Goal: Information Seeking & Learning: Learn about a topic

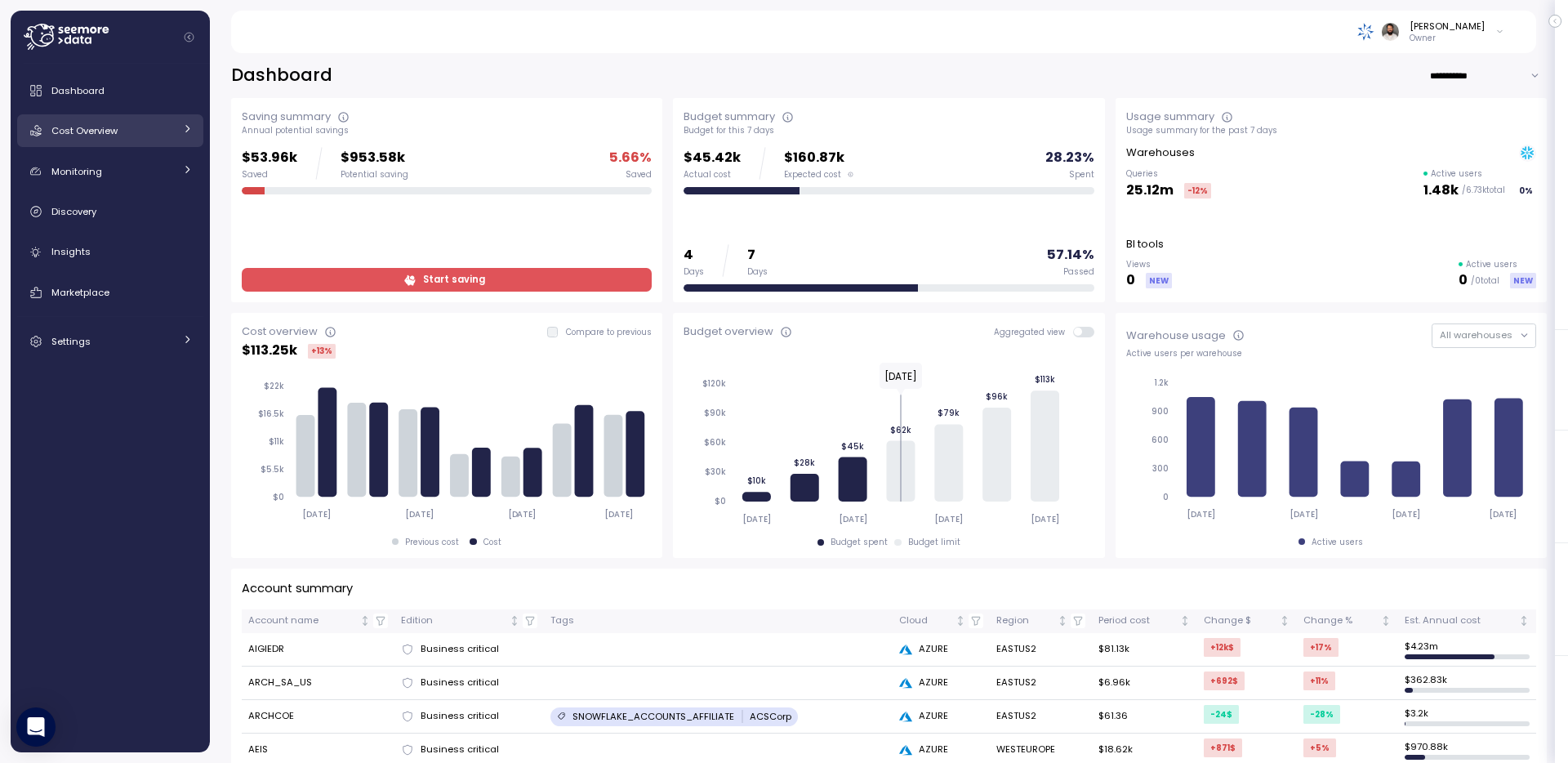
click at [152, 132] on div "Cost Overview" at bounding box center [113, 131] width 123 height 17
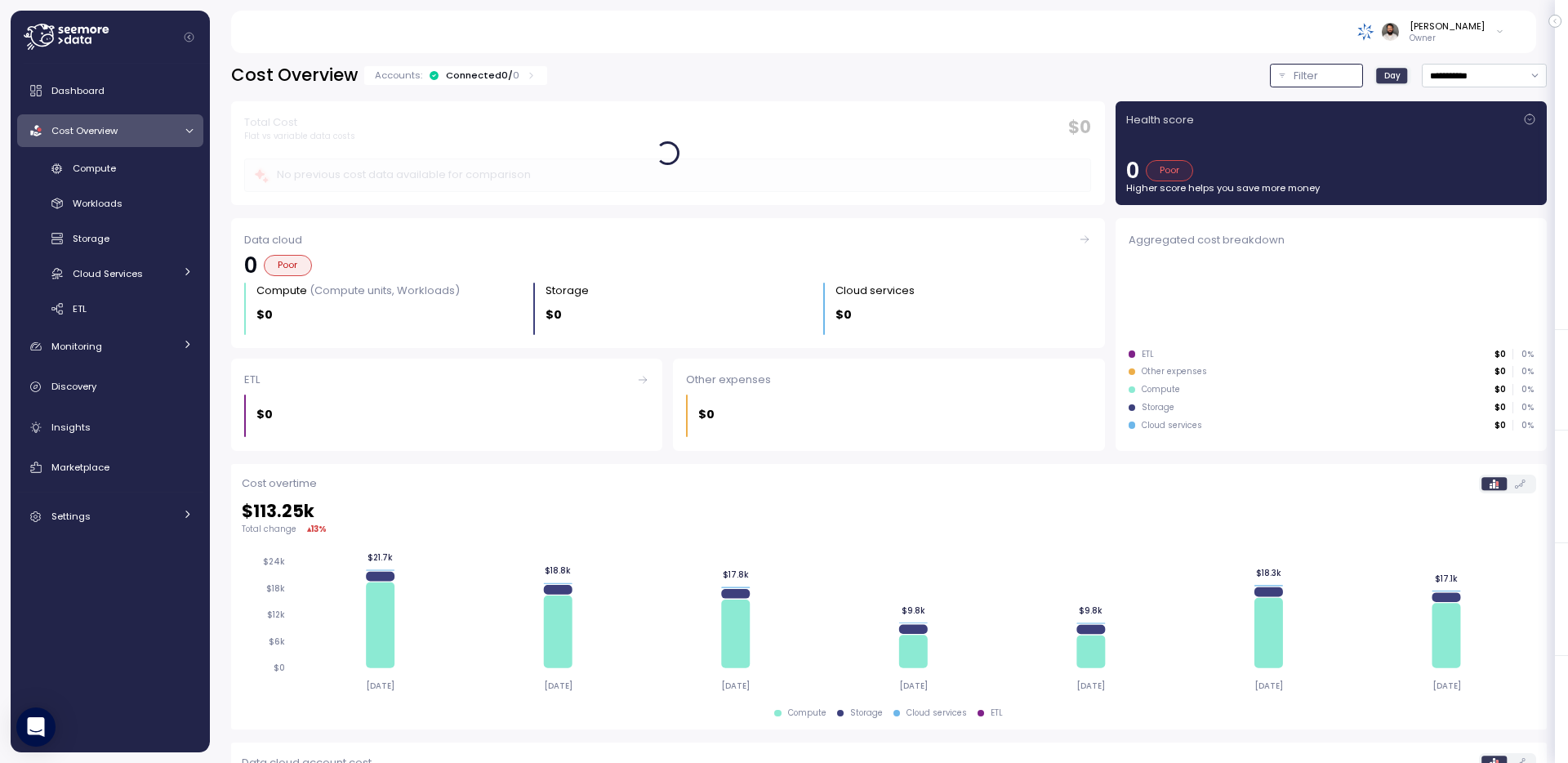
click at [1318, 79] on div "Filter" at bounding box center [1324, 76] width 61 height 17
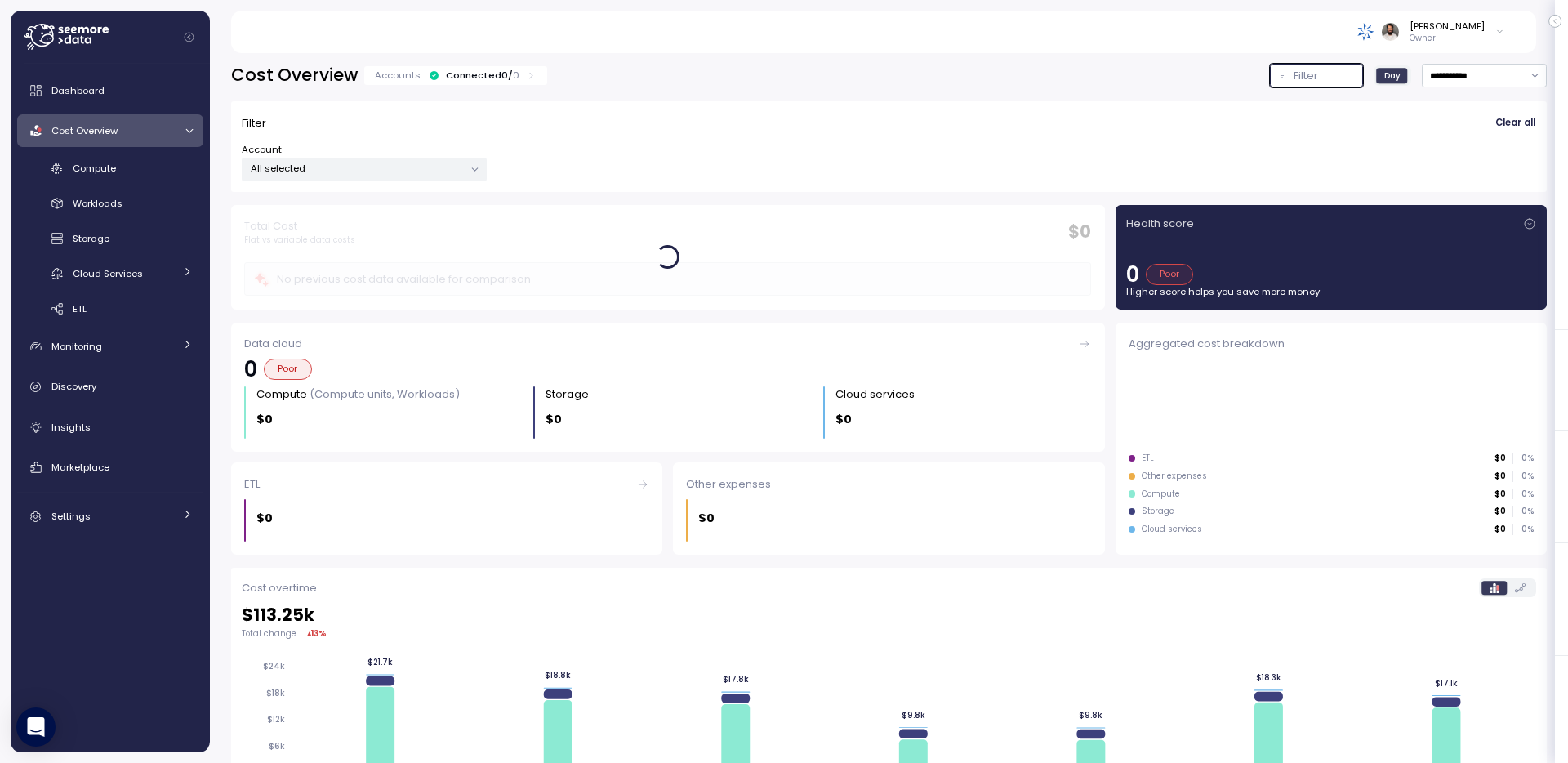
click at [1318, 79] on div "Filter" at bounding box center [1324, 76] width 61 height 17
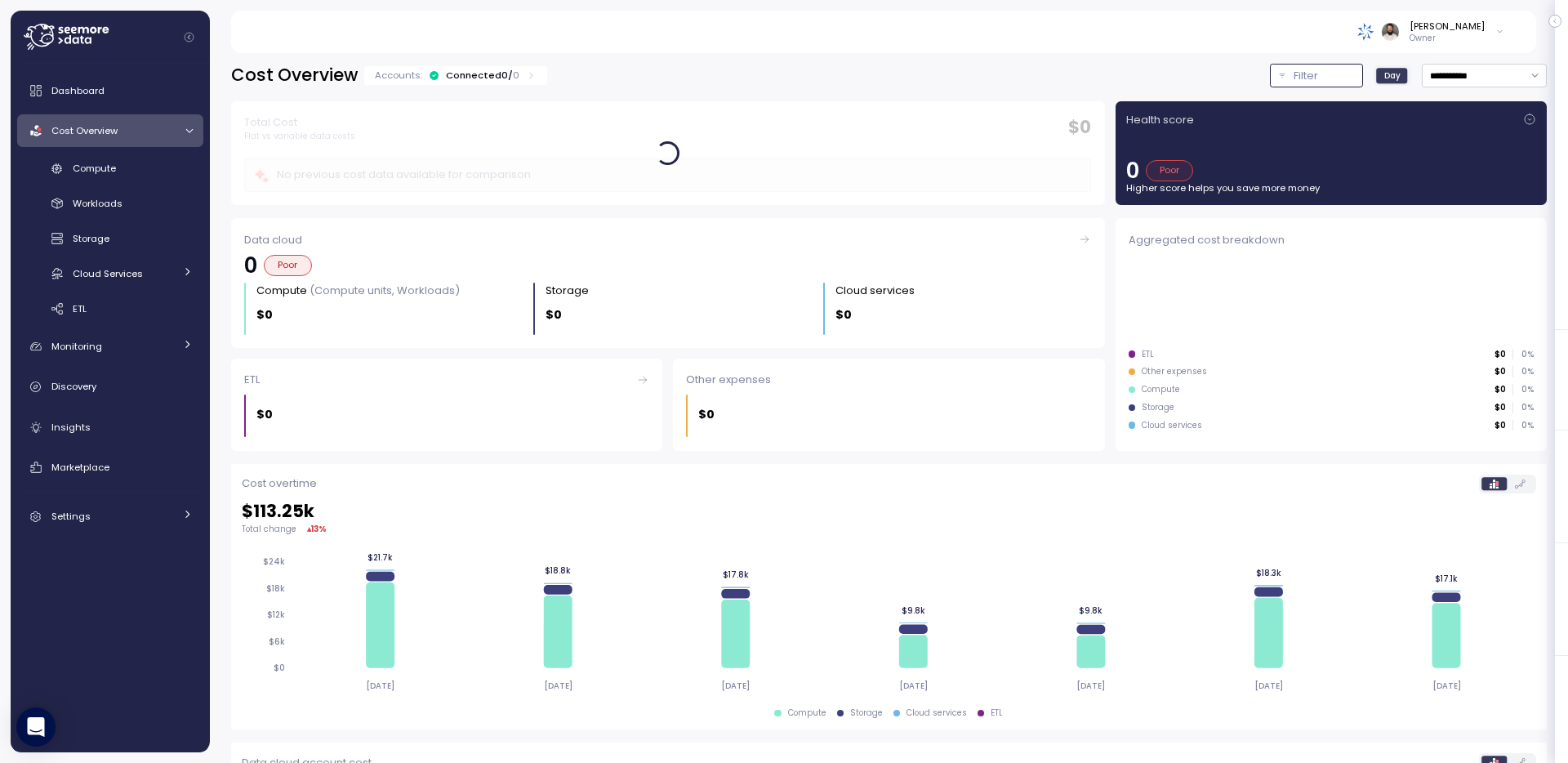
click at [1318, 79] on div "Filter" at bounding box center [1324, 76] width 61 height 17
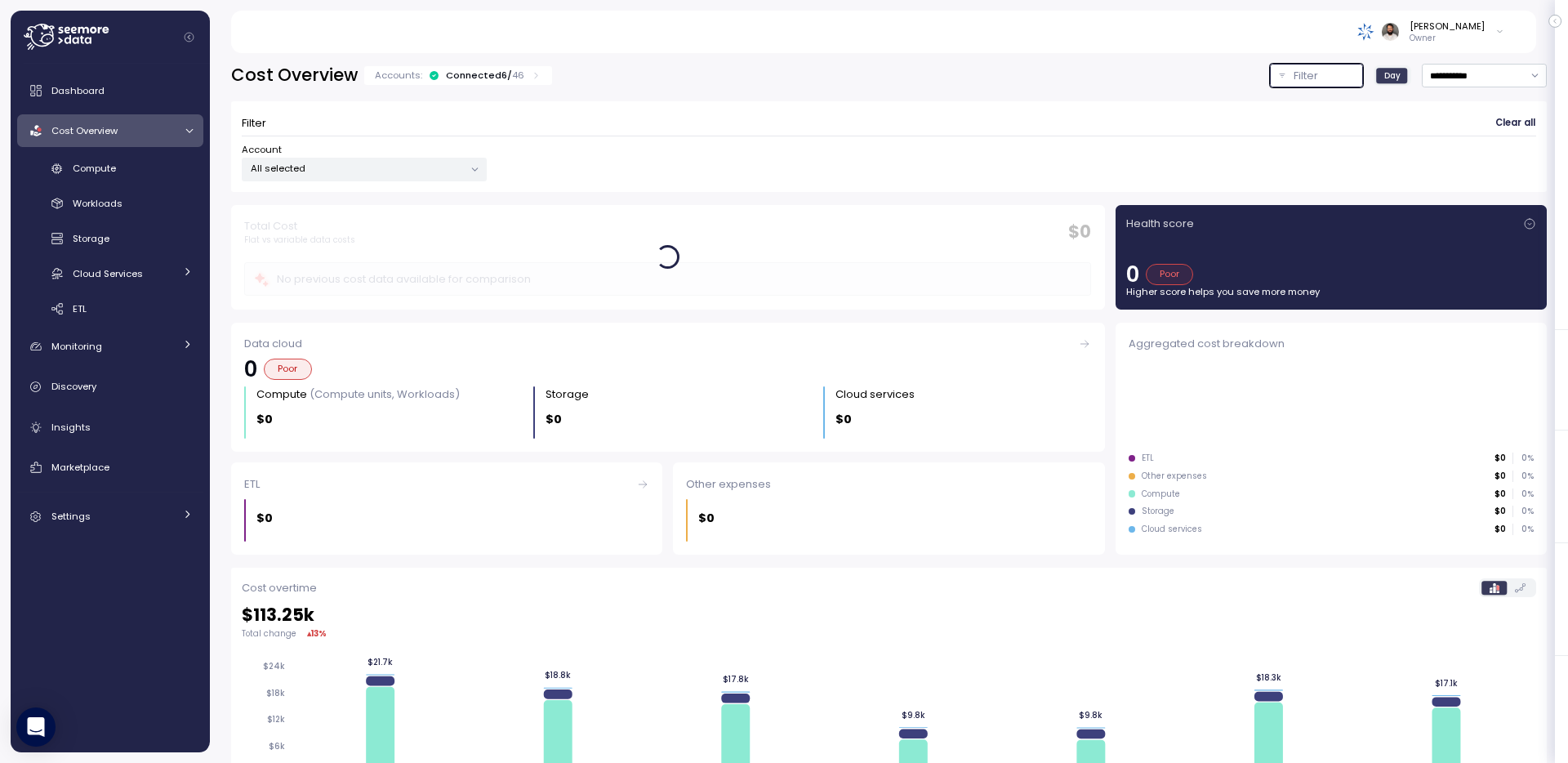
click at [1318, 79] on div "Filter" at bounding box center [1324, 76] width 61 height 17
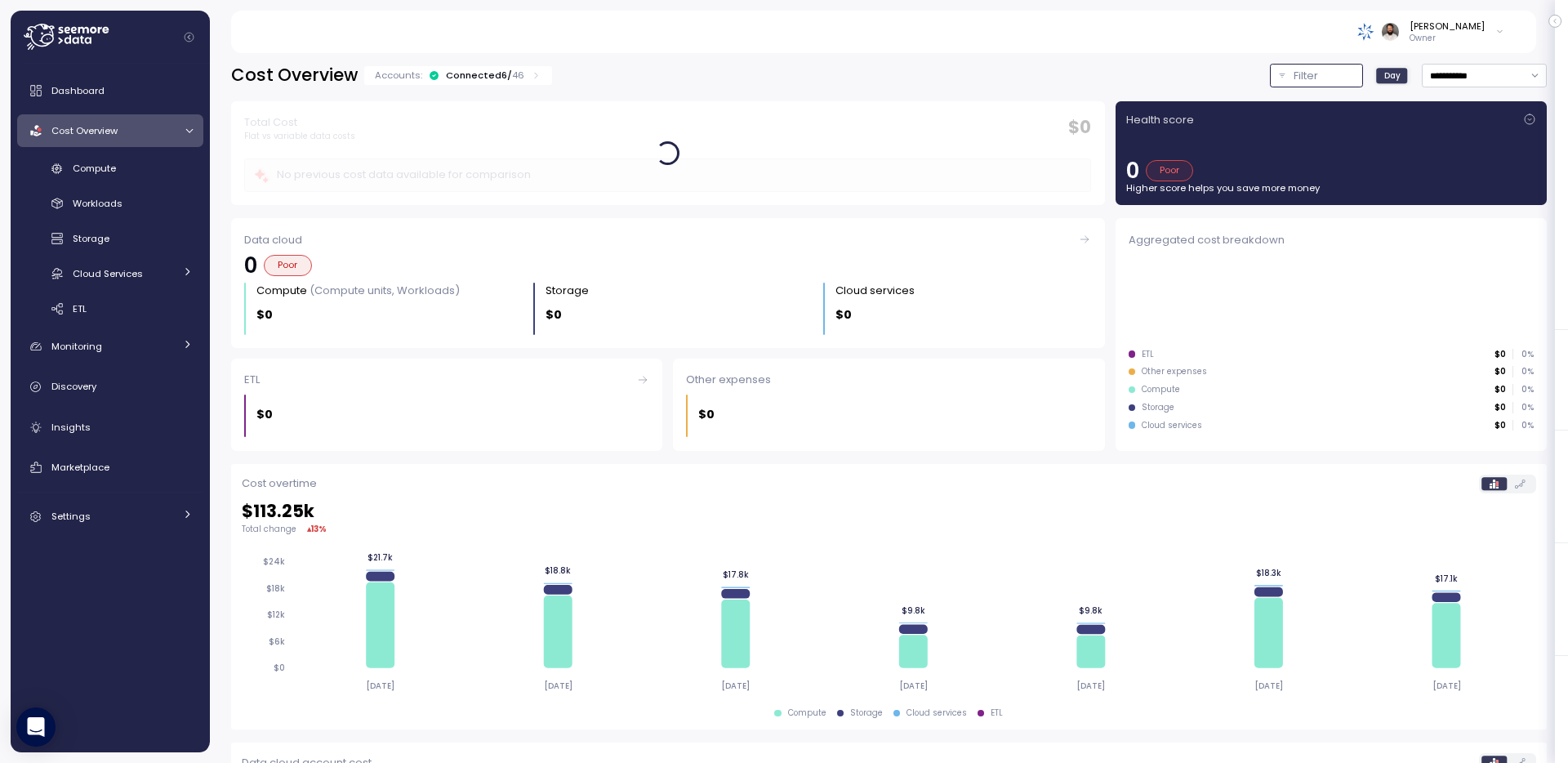
click at [1318, 79] on div "Filter" at bounding box center [1324, 76] width 61 height 17
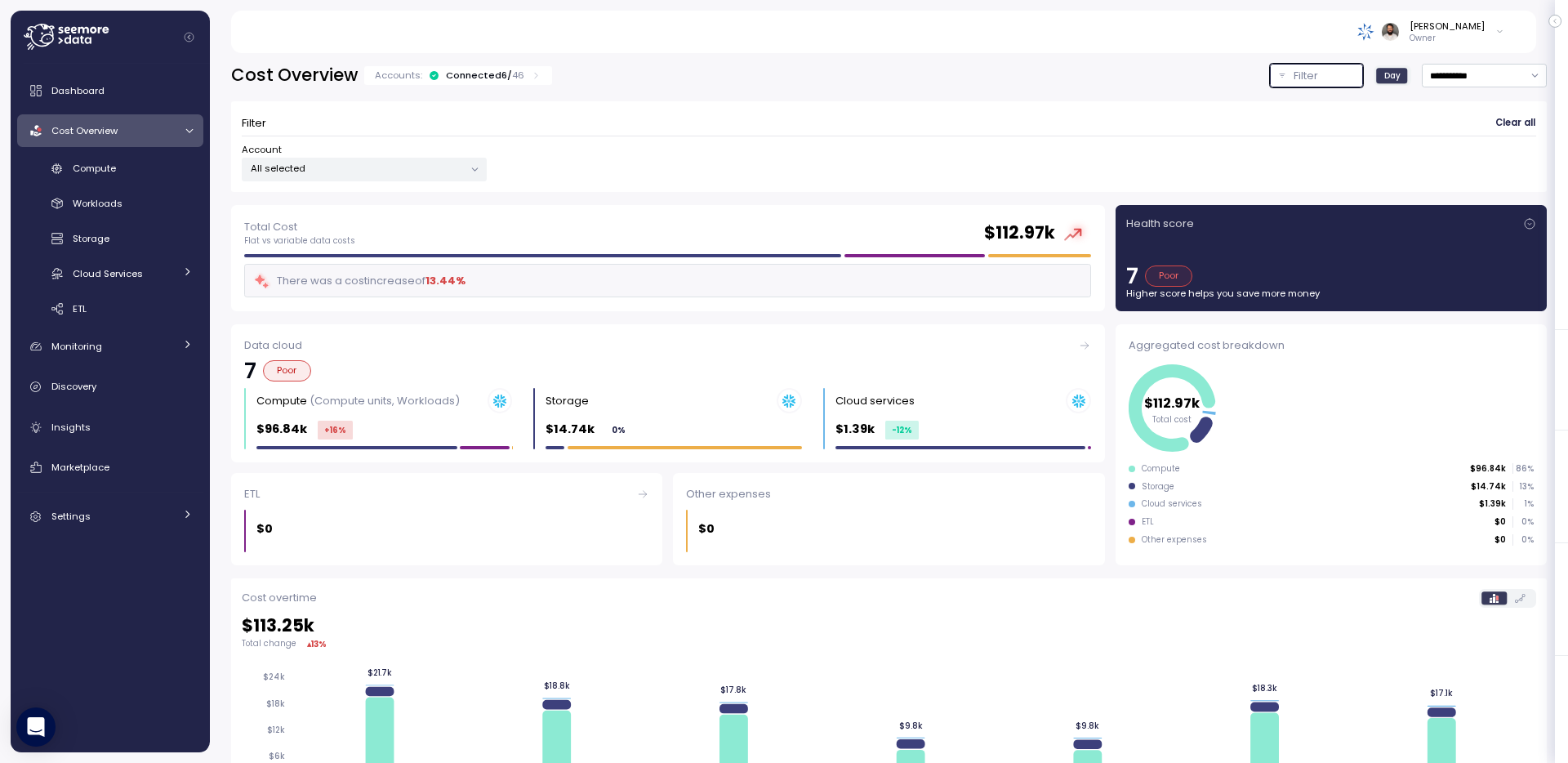
click at [1317, 78] on p "Filter" at bounding box center [1306, 76] width 25 height 17
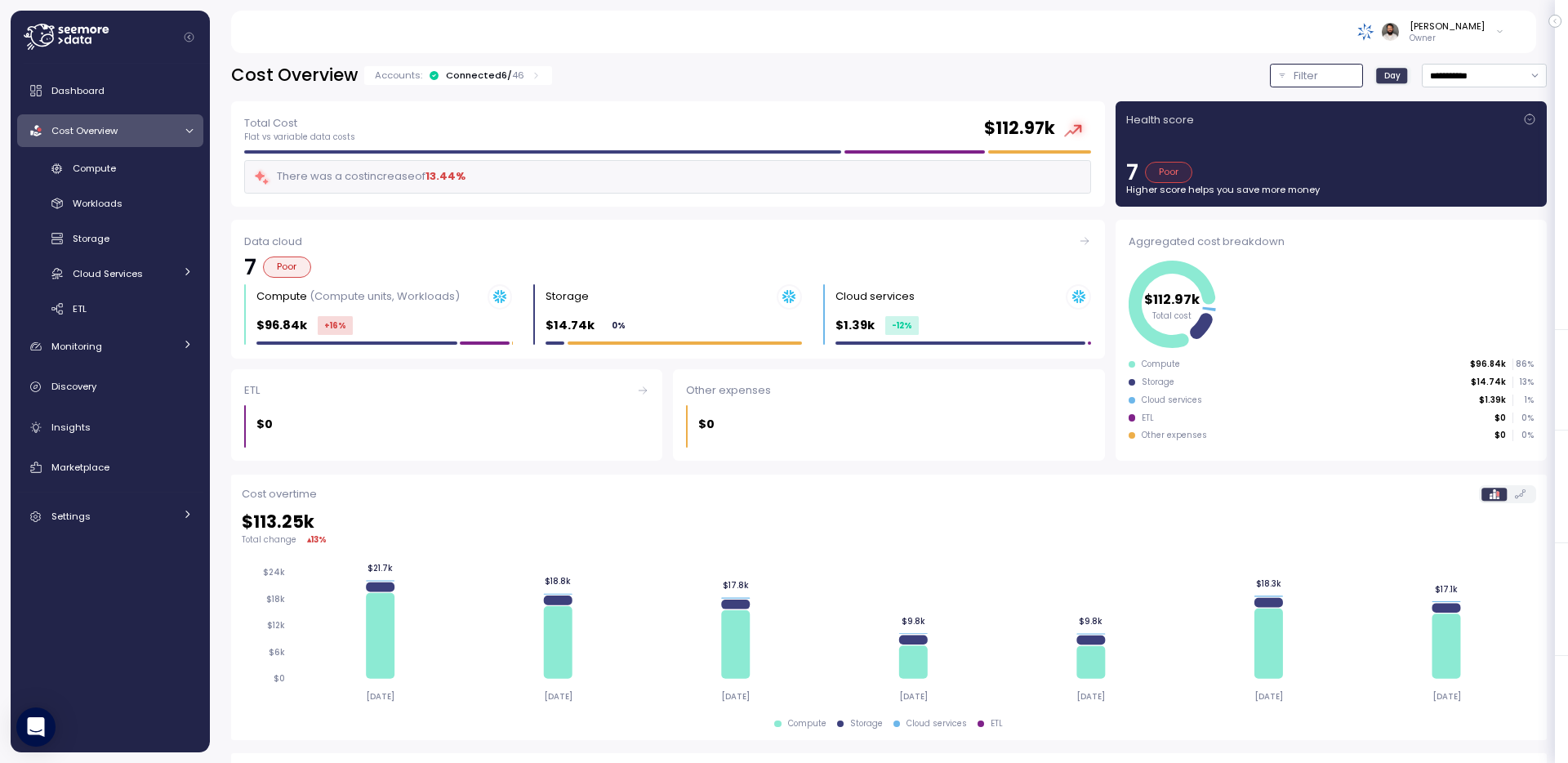
click at [1317, 78] on p "Filter" at bounding box center [1306, 76] width 25 height 17
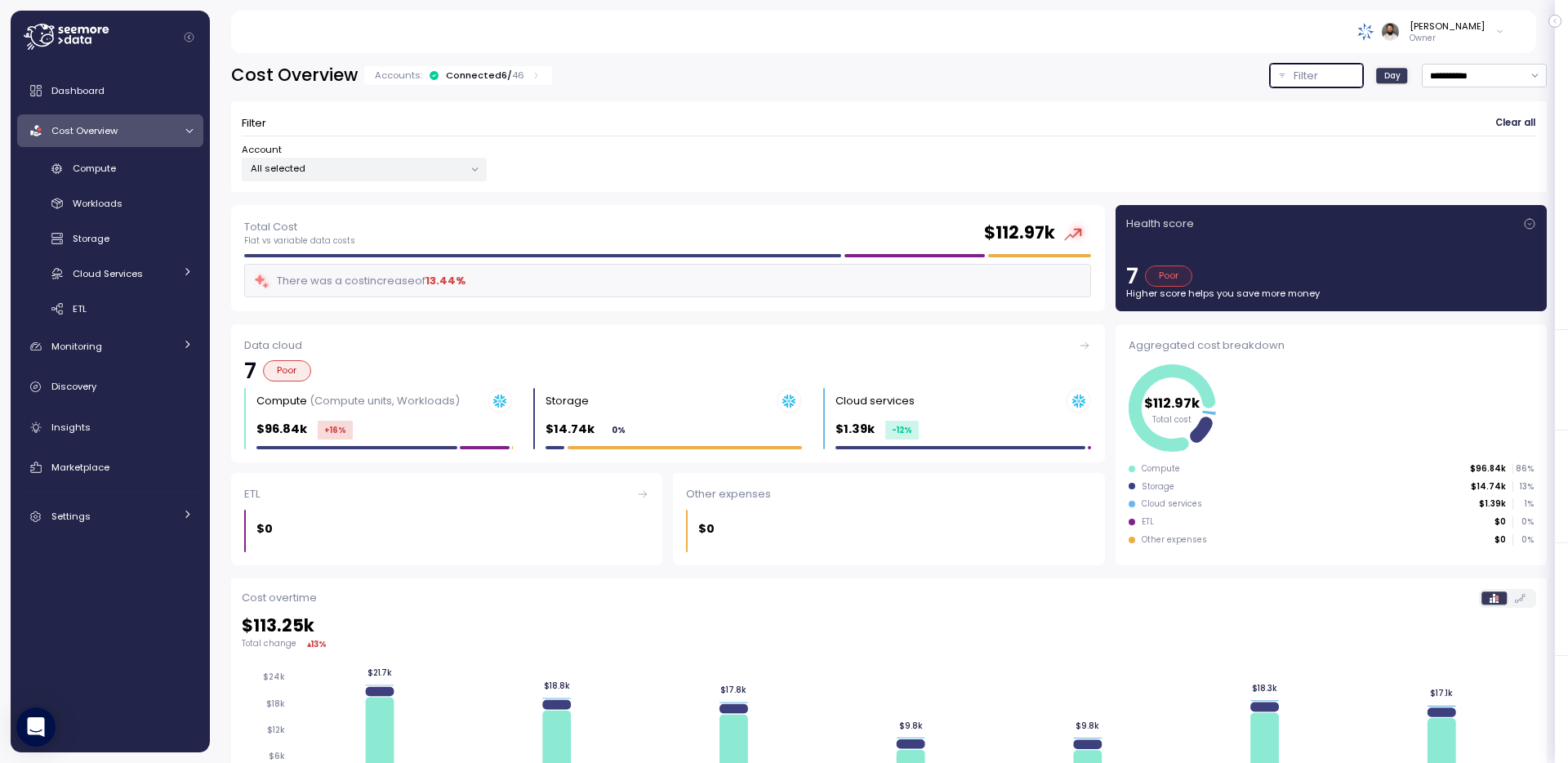
click at [1307, 72] on p "Filter" at bounding box center [1306, 76] width 25 height 17
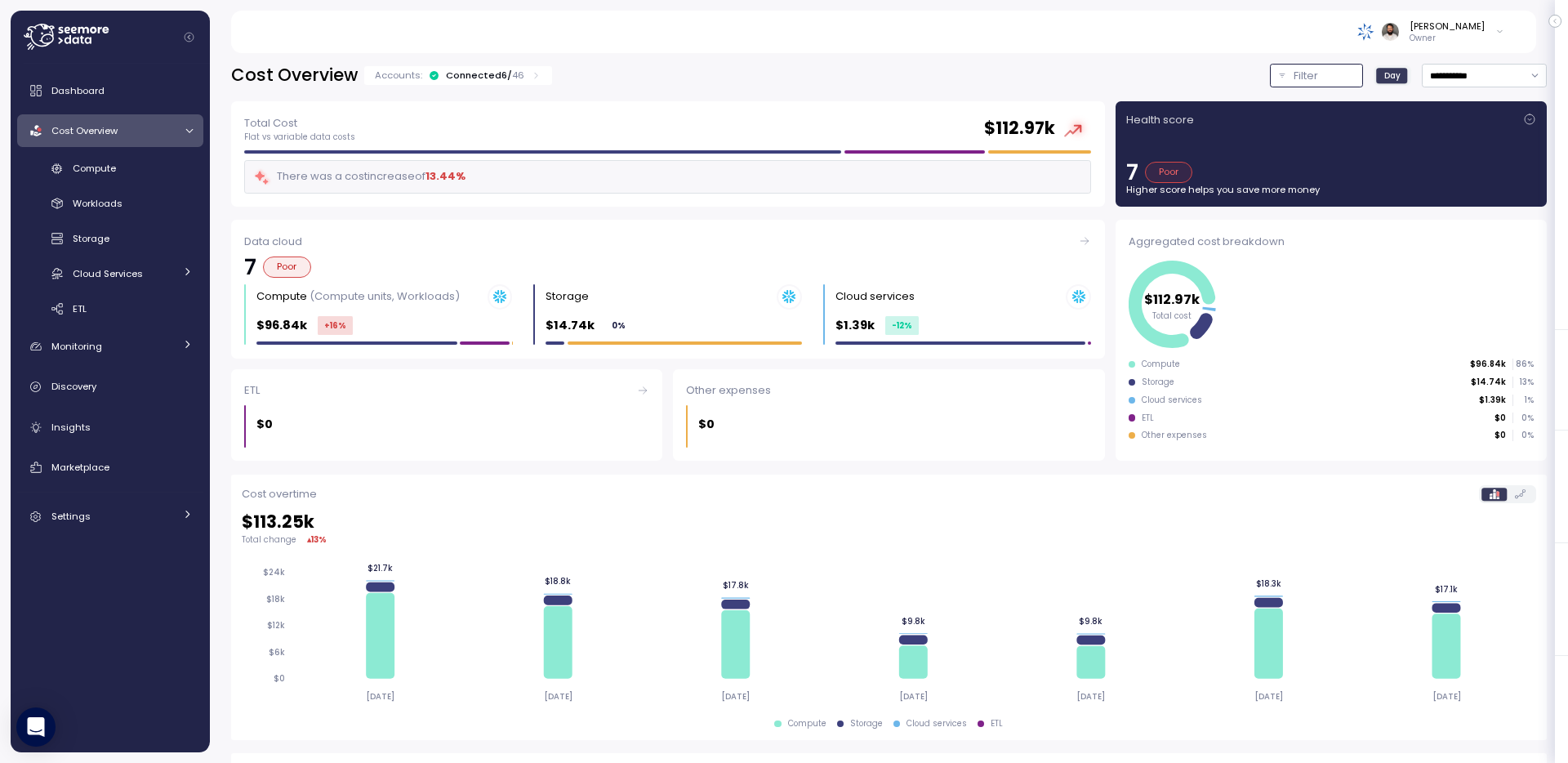
click at [1304, 63] on button "Filter" at bounding box center [1316, 75] width 93 height 24
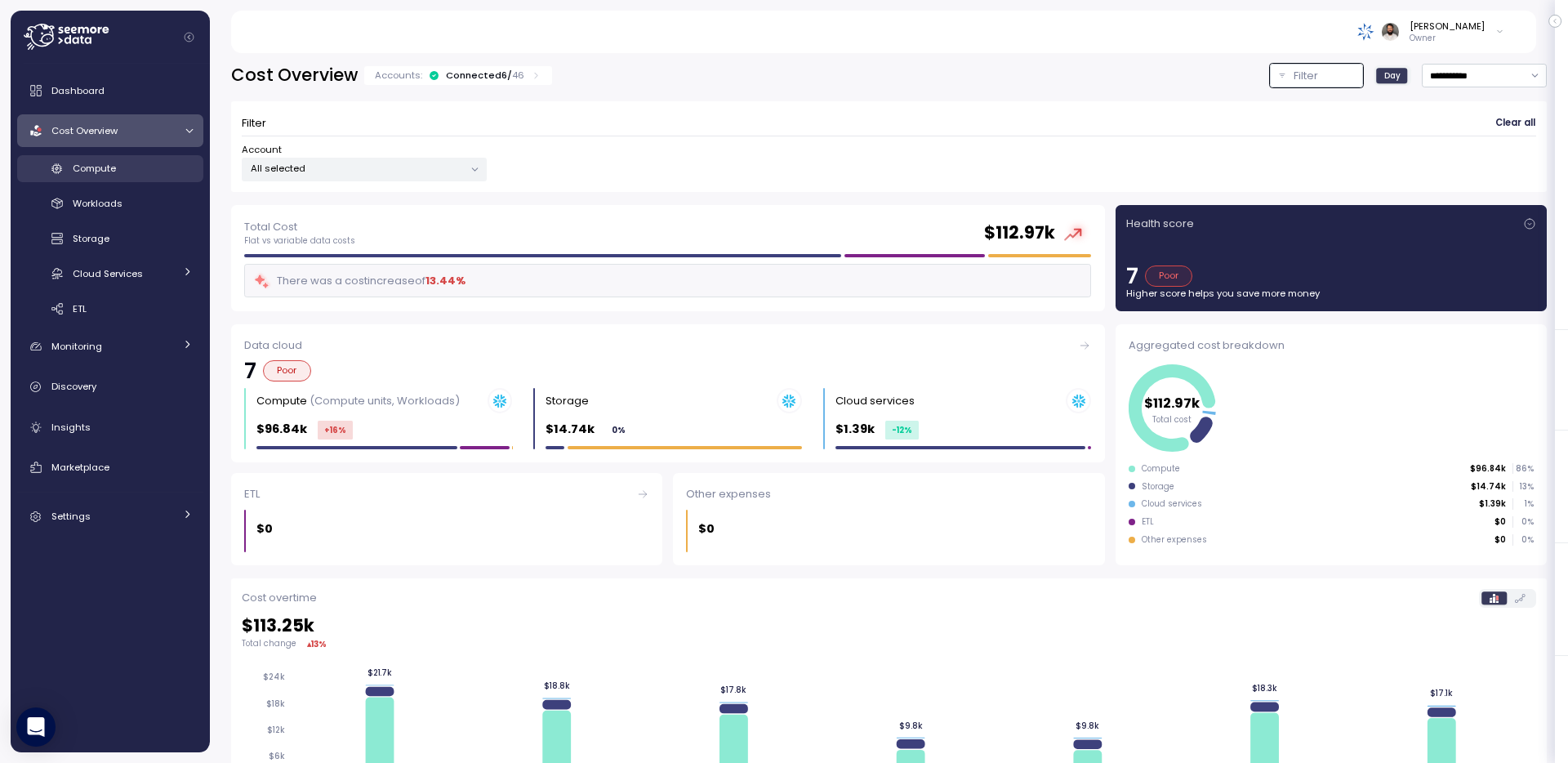
click at [169, 167] on div "Compute" at bounding box center [132, 168] width 120 height 17
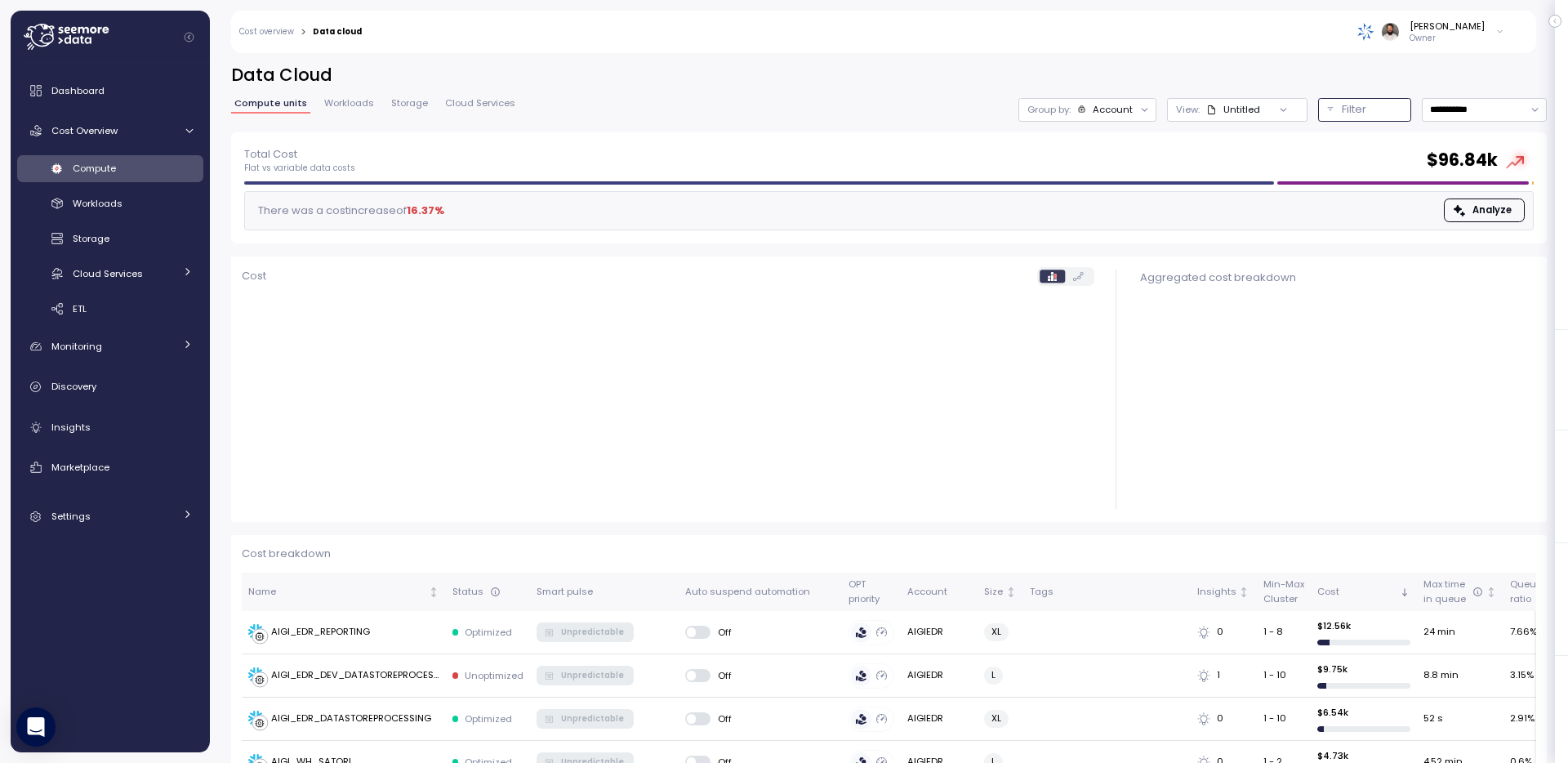
click at [1366, 106] on div "Filter" at bounding box center [1373, 109] width 61 height 17
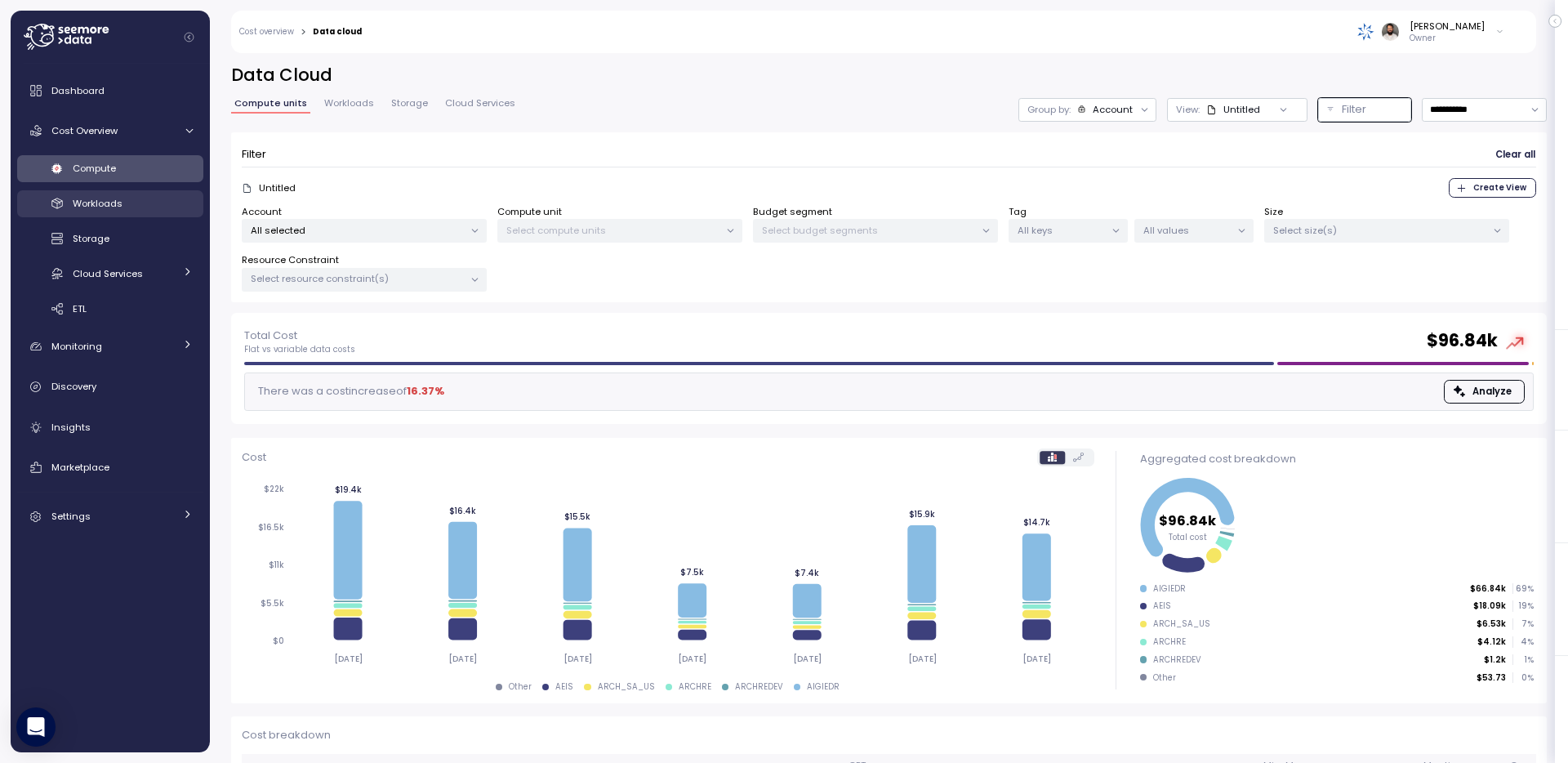
click at [167, 210] on div "Workloads" at bounding box center [132, 204] width 120 height 17
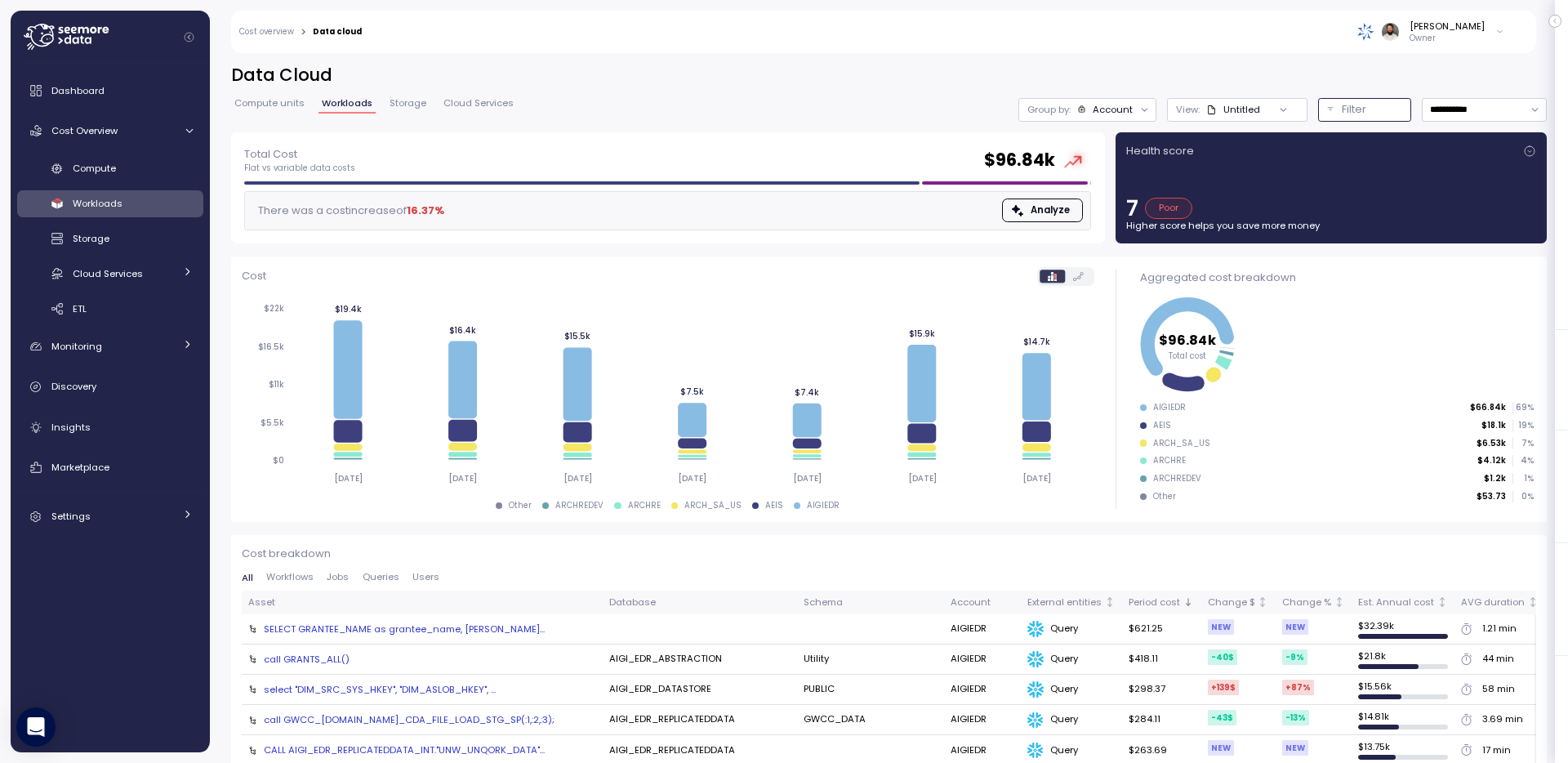
click at [1363, 111] on p "Filter" at bounding box center [1354, 109] width 25 height 17
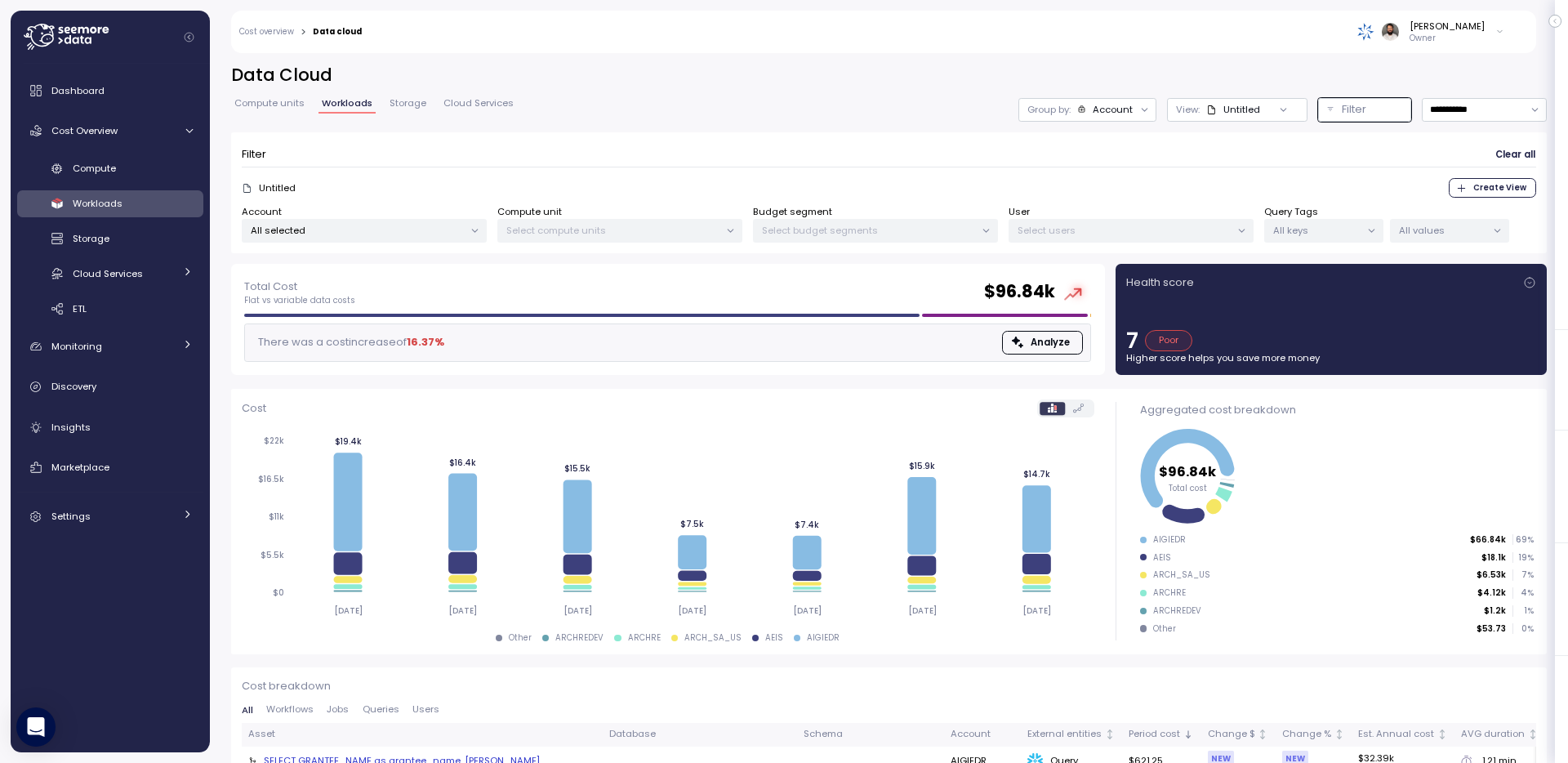
click at [1278, 112] on icon at bounding box center [1284, 110] width 11 height 11
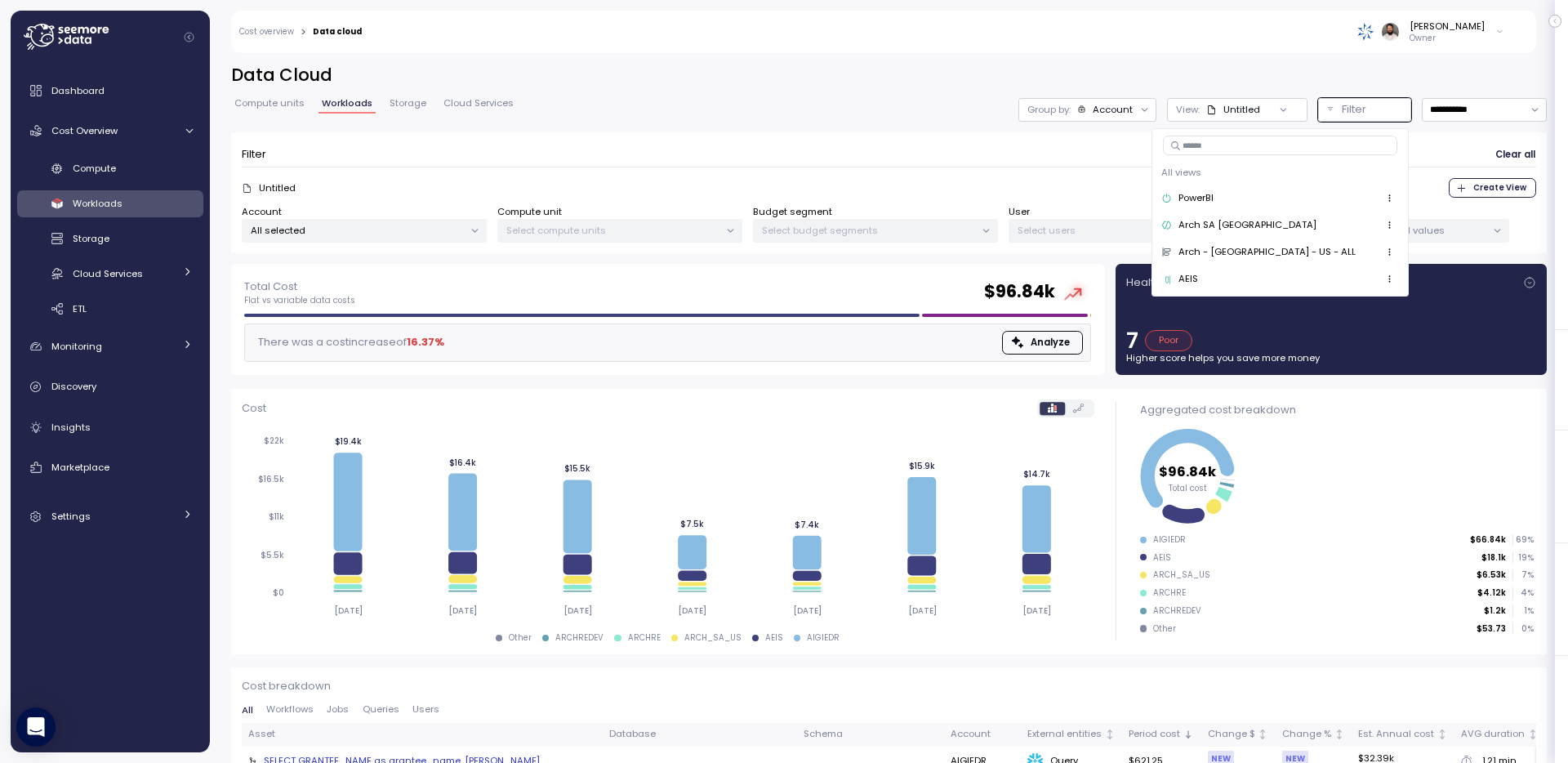
click at [1317, 79] on h2 "Data Cloud" at bounding box center [889, 75] width 1316 height 24
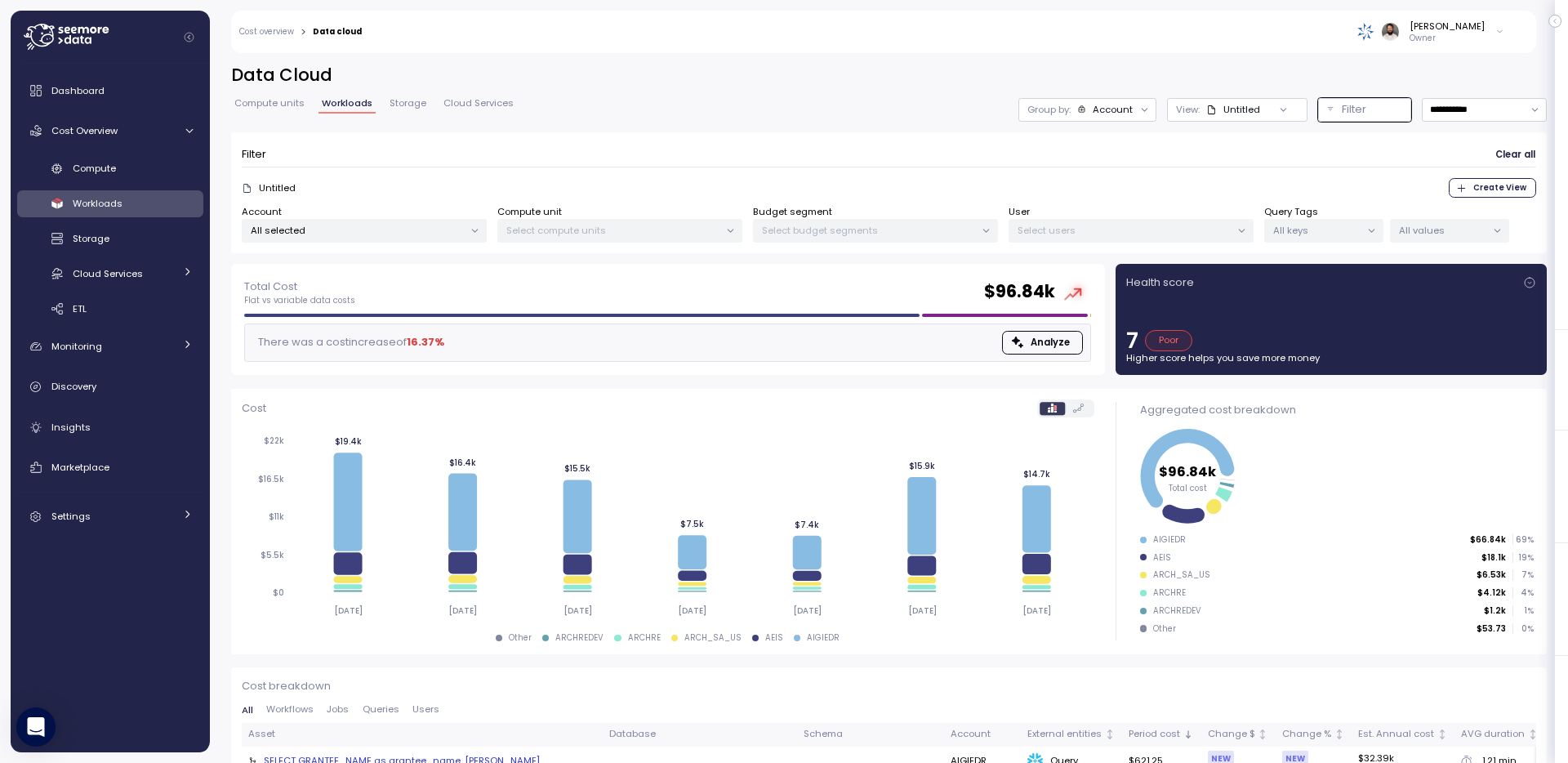
click at [1274, 116] on div at bounding box center [1284, 109] width 47 height 23
click at [1262, 112] on div at bounding box center [1284, 109] width 47 height 23
click at [1261, 108] on div at bounding box center [1284, 109] width 47 height 23
click at [1246, 108] on div "Untitled" at bounding box center [1233, 109] width 54 height 13
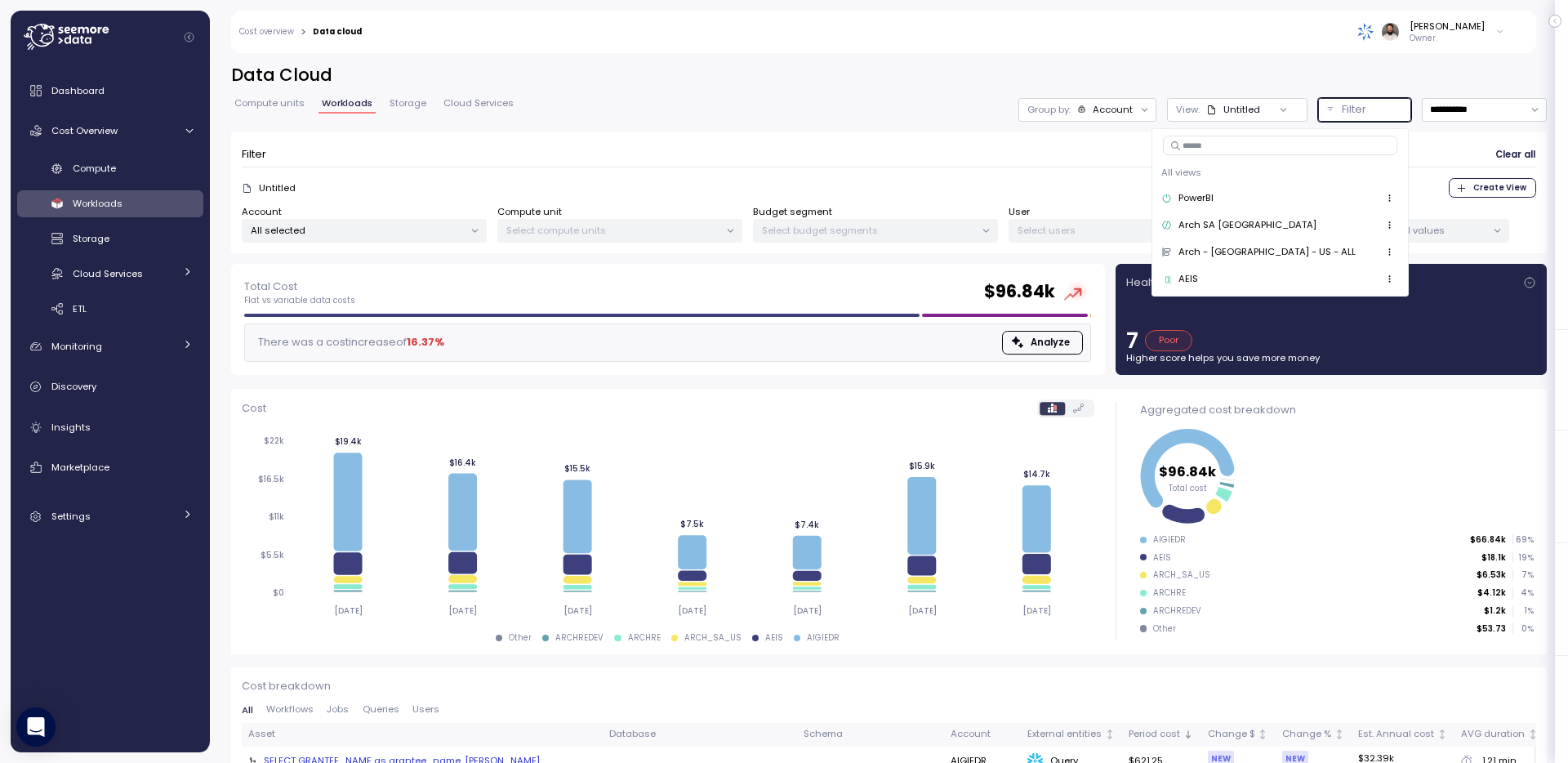
click at [1365, 105] on div "Filter" at bounding box center [1373, 109] width 61 height 17
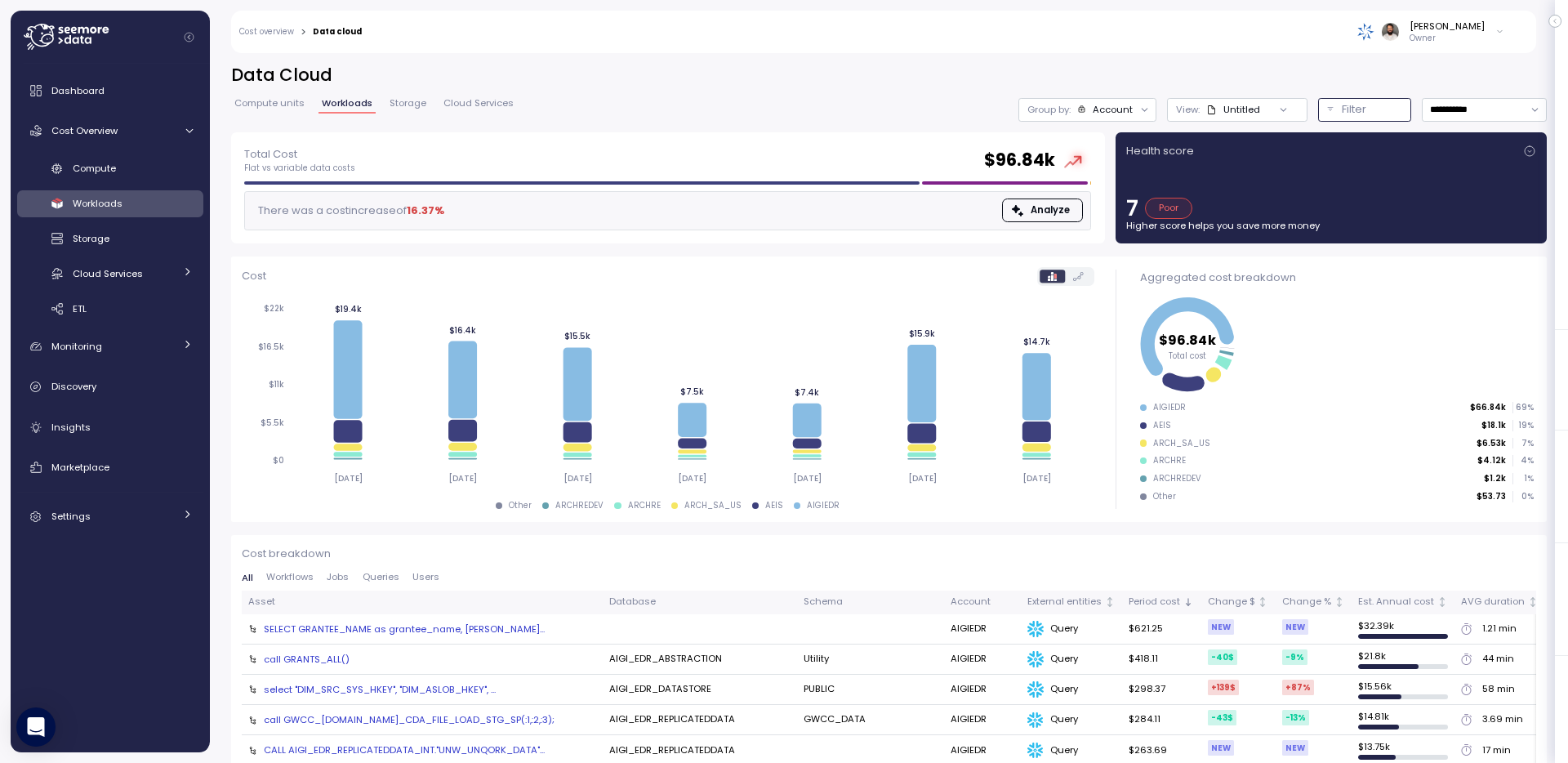
click at [1365, 105] on div "Filter" at bounding box center [1373, 109] width 61 height 17
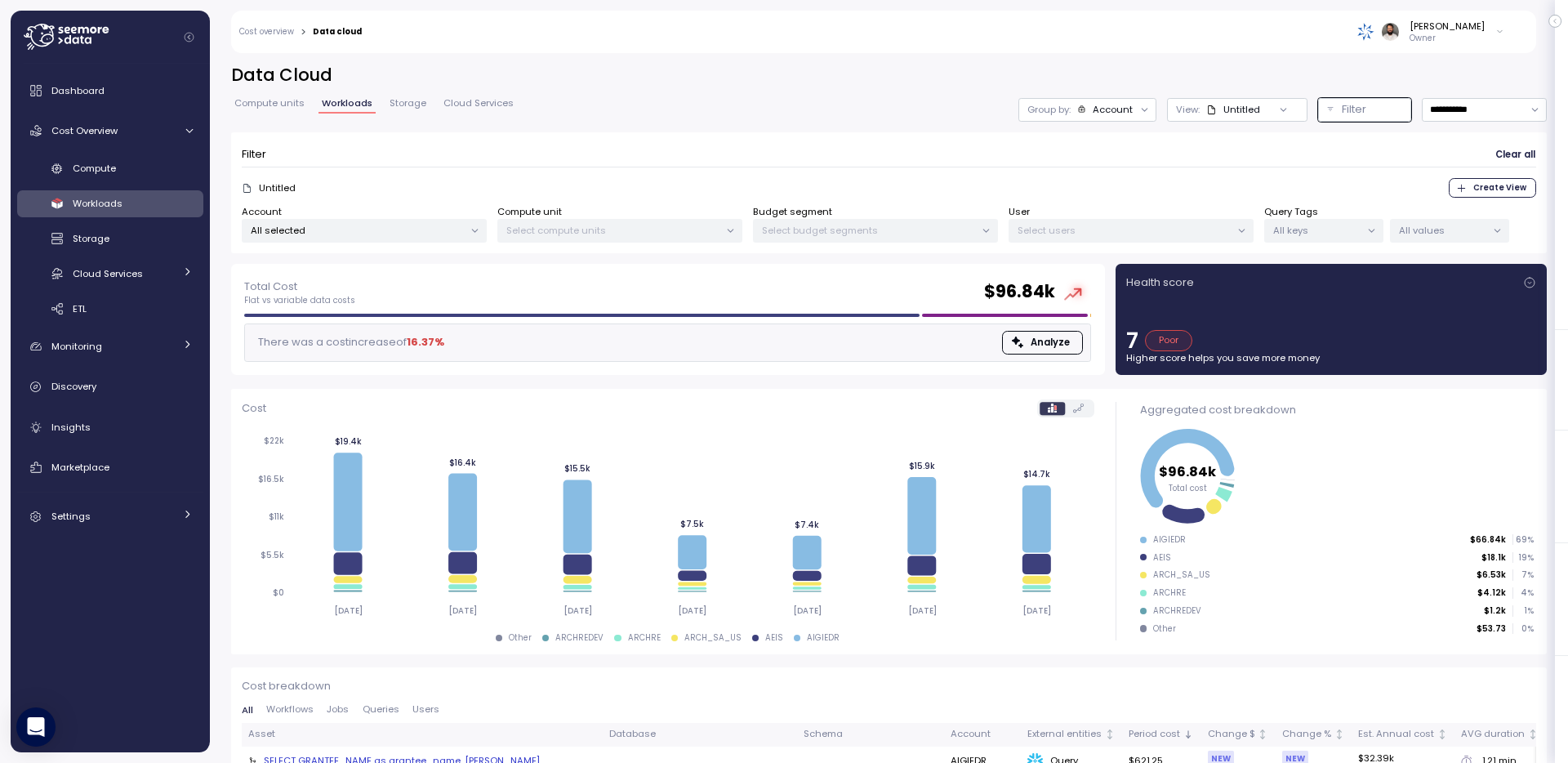
click at [1437, 36] on p "Owner" at bounding box center [1448, 39] width 75 height 11
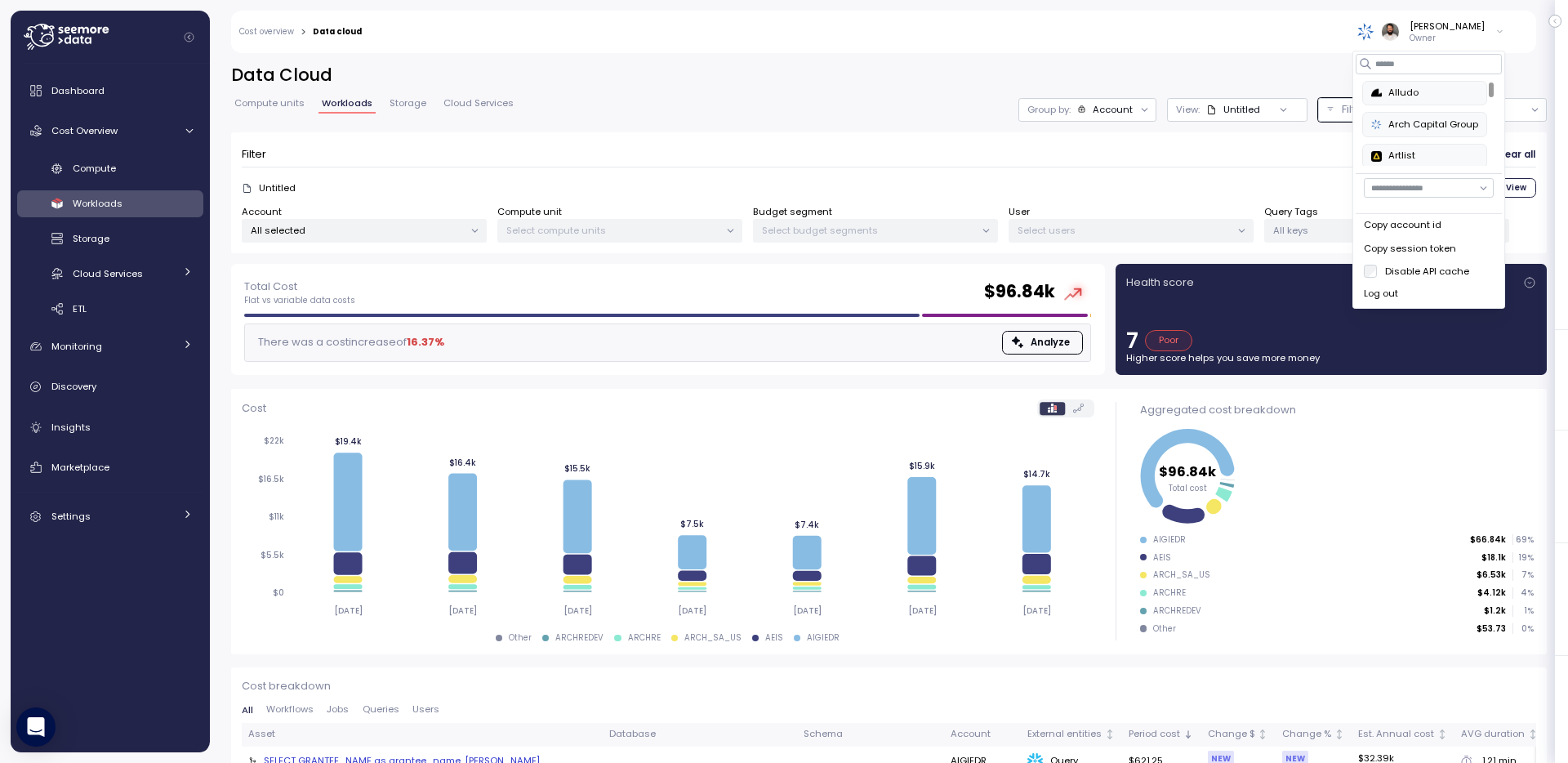
click at [1437, 36] on p "Owner" at bounding box center [1448, 39] width 75 height 11
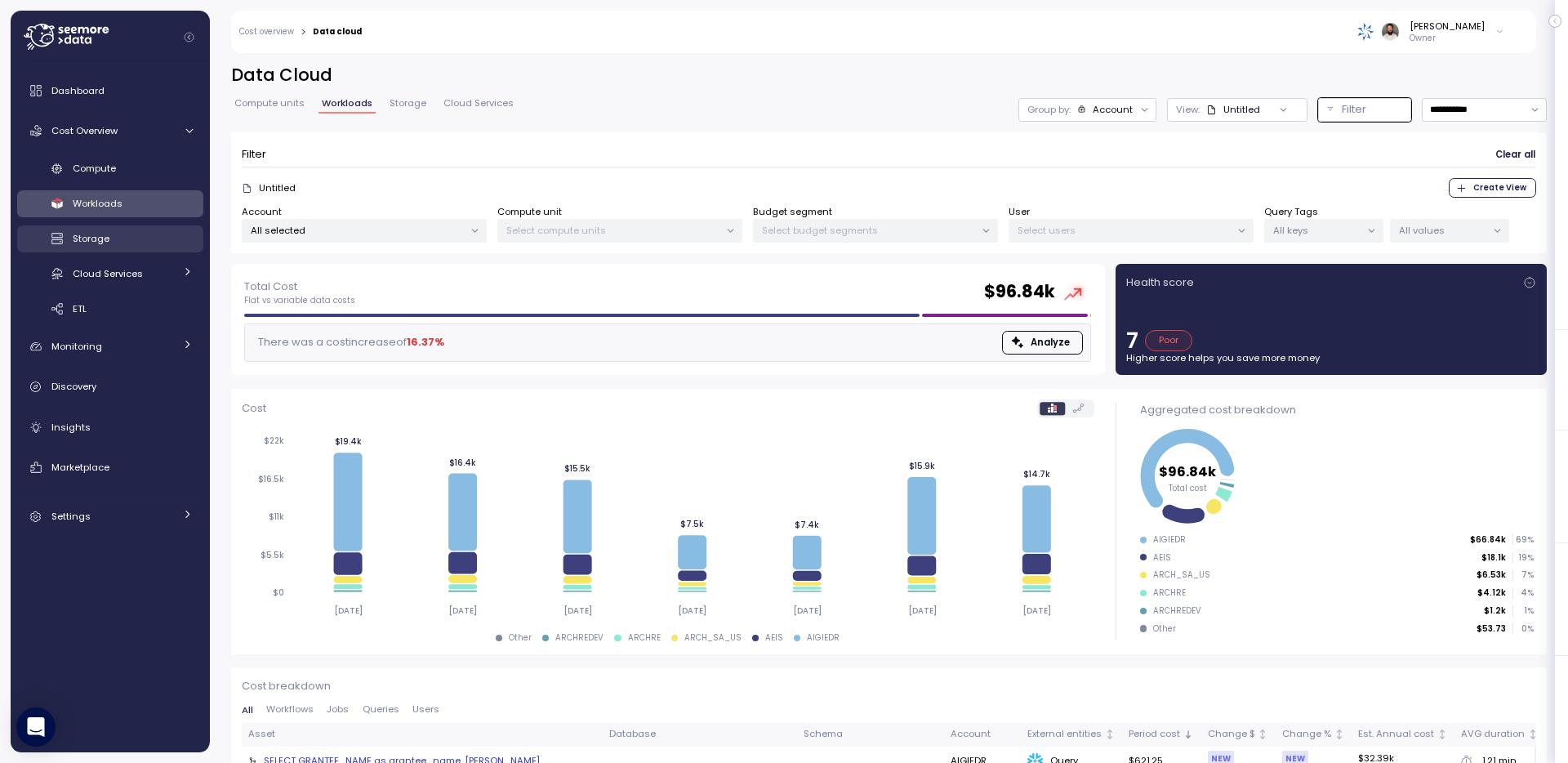
click at [137, 237] on div "Storage" at bounding box center [132, 238] width 120 height 17
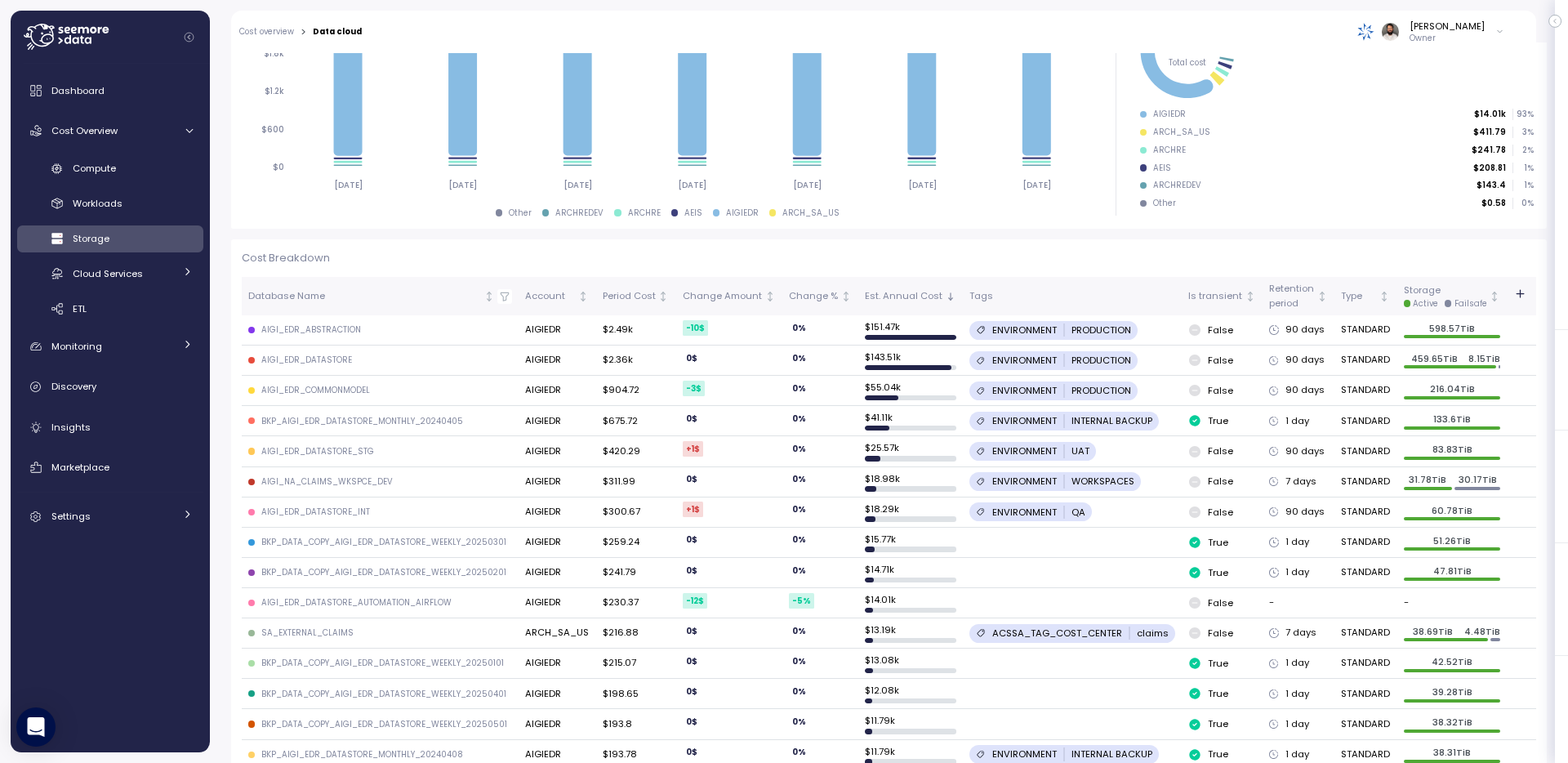
scroll to position [293, 0]
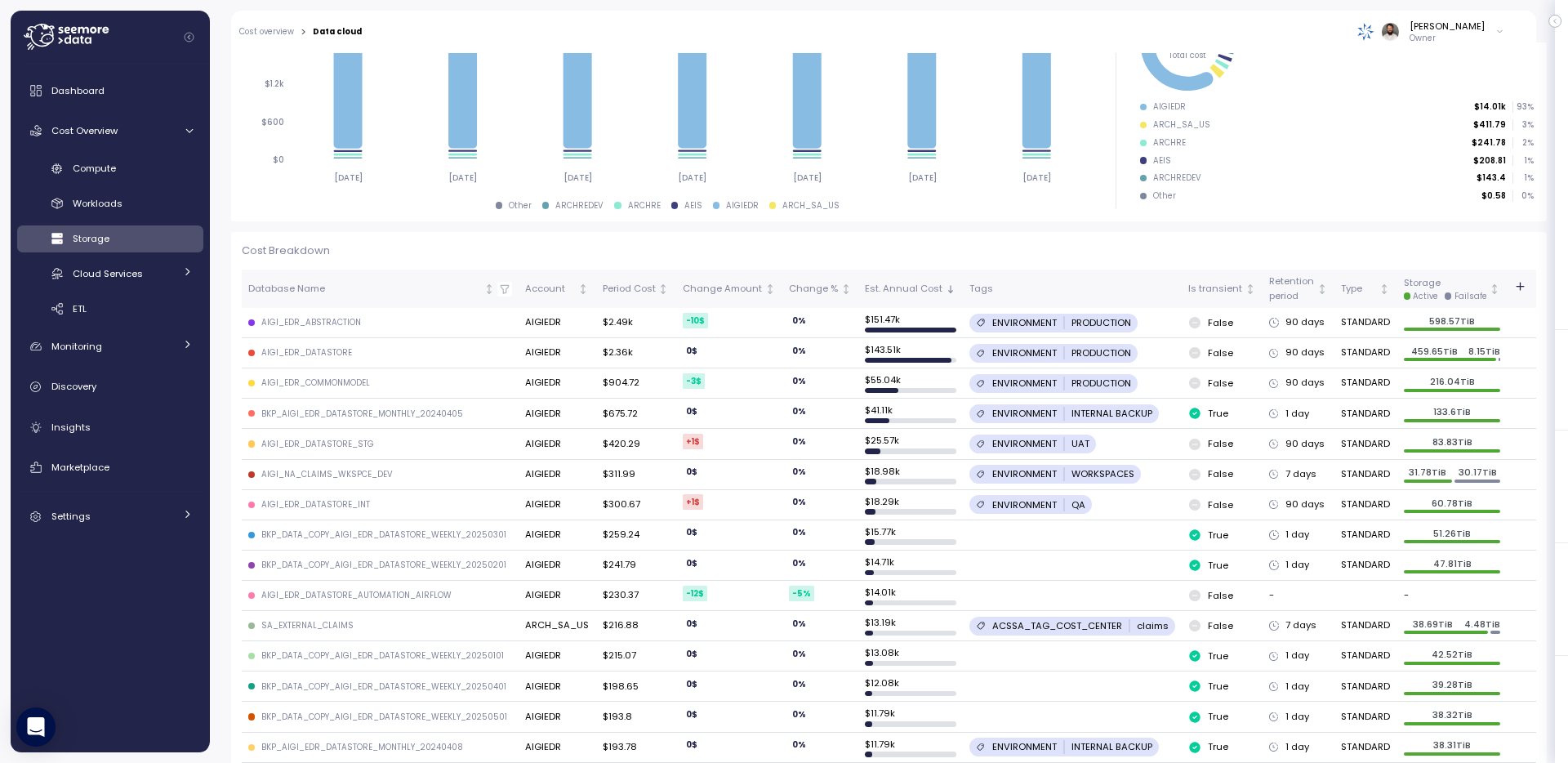
click at [285, 315] on td "AIGI_EDR_ABSTRACTION" at bounding box center [381, 323] width 278 height 30
click at [138, 160] on div "Compute" at bounding box center [132, 168] width 120 height 17
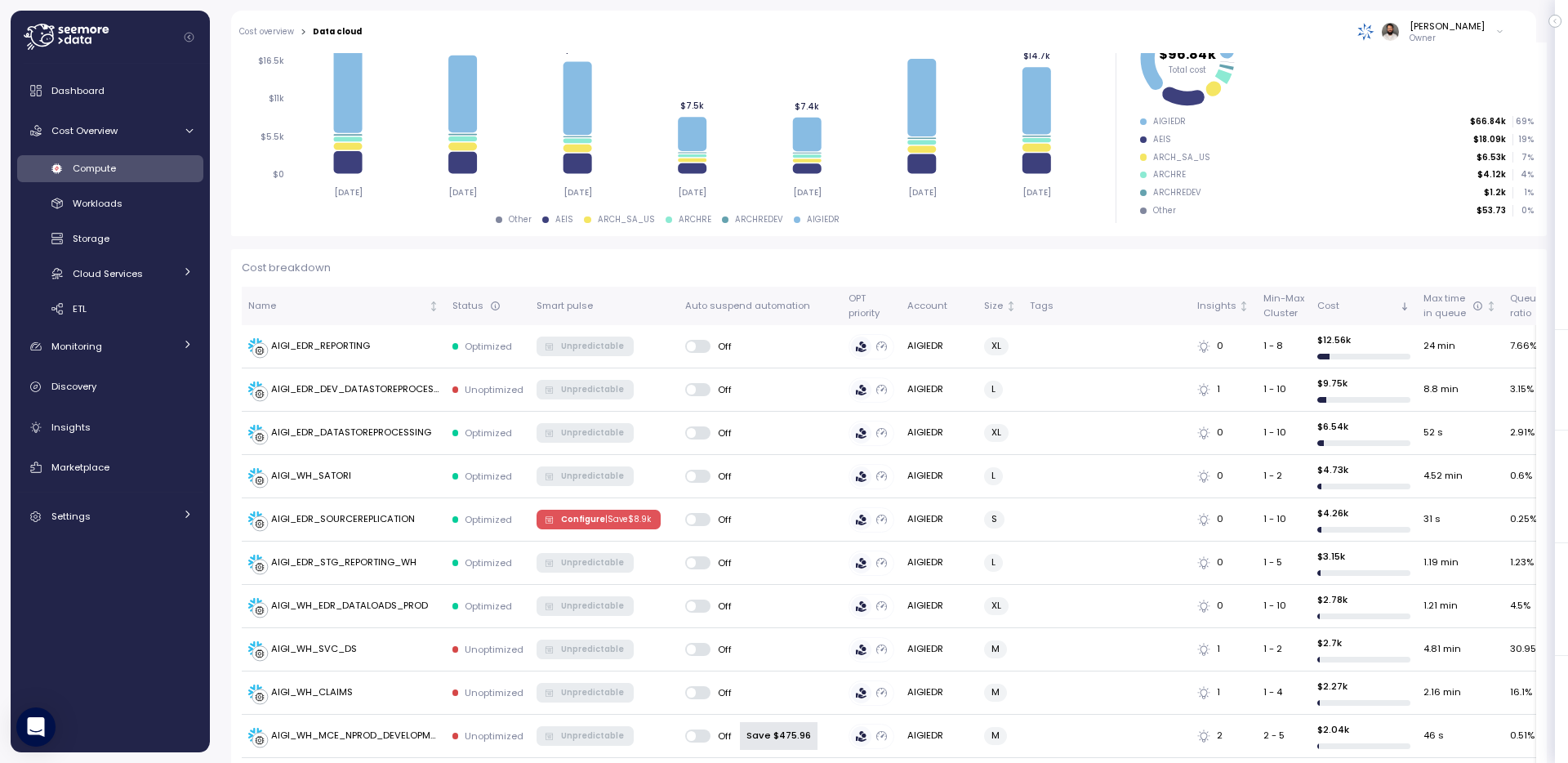
scroll to position [279, 0]
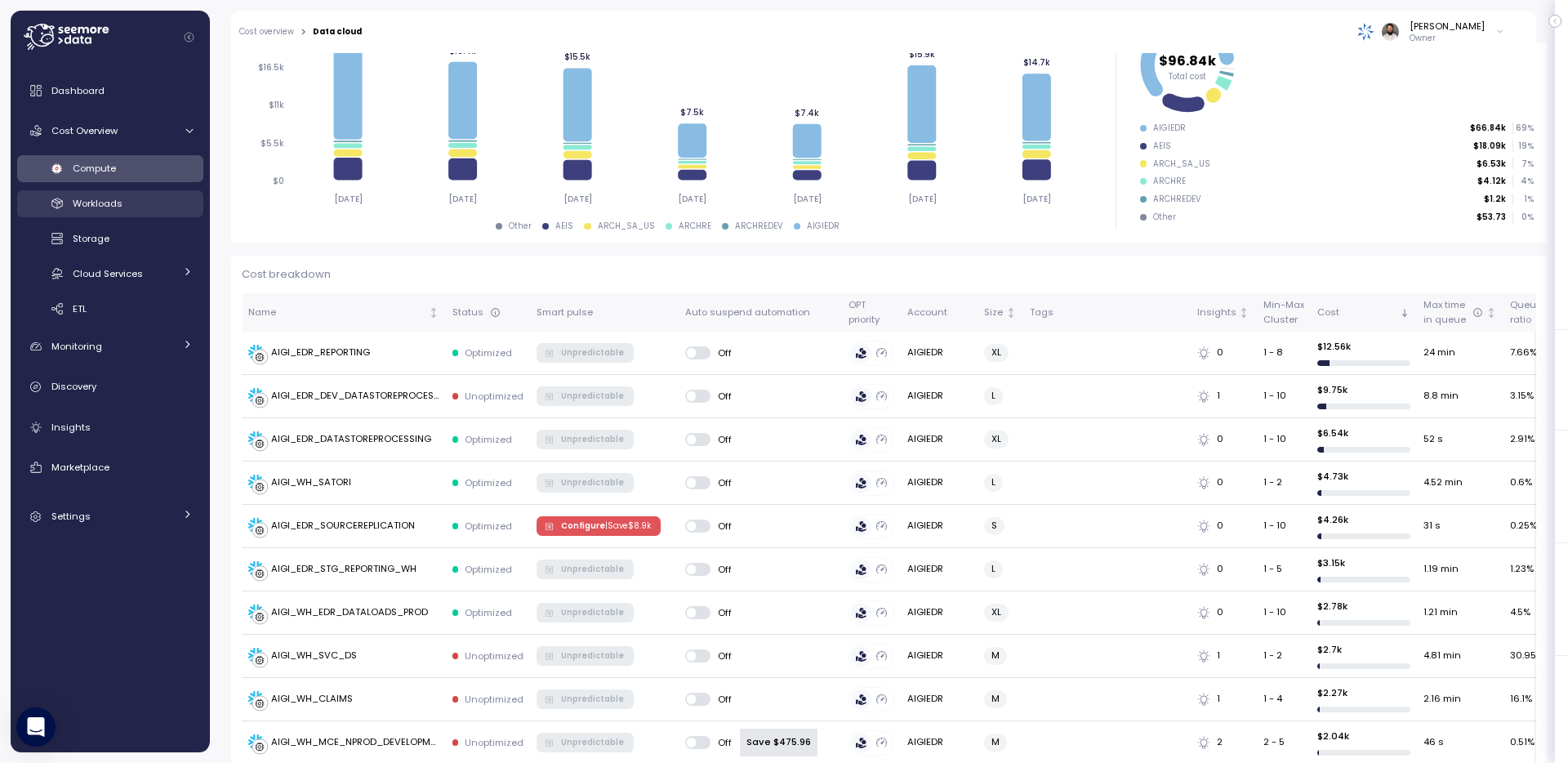
click at [112, 201] on span "Workloads" at bounding box center [97, 204] width 50 height 13
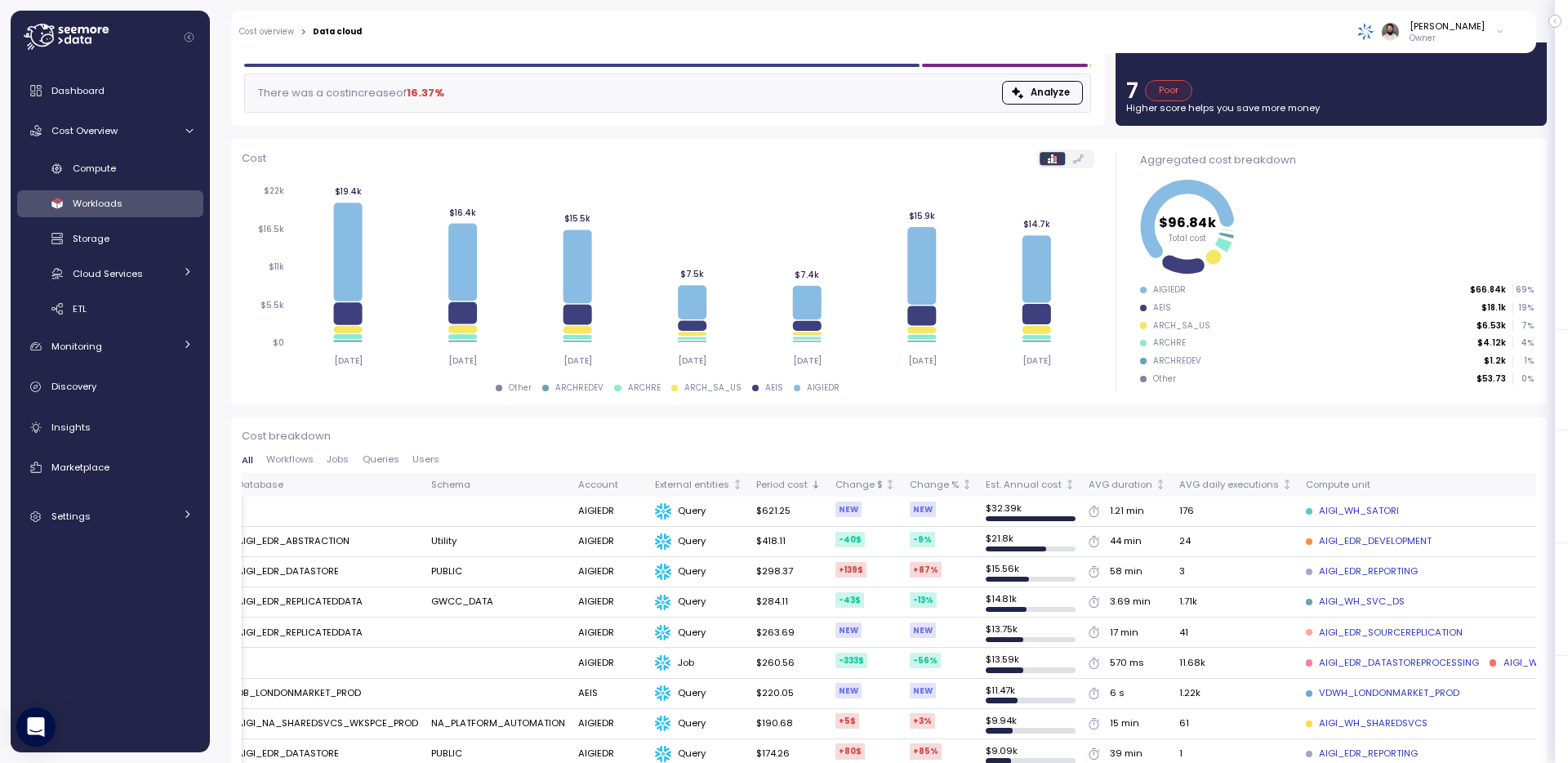
scroll to position [0, 656]
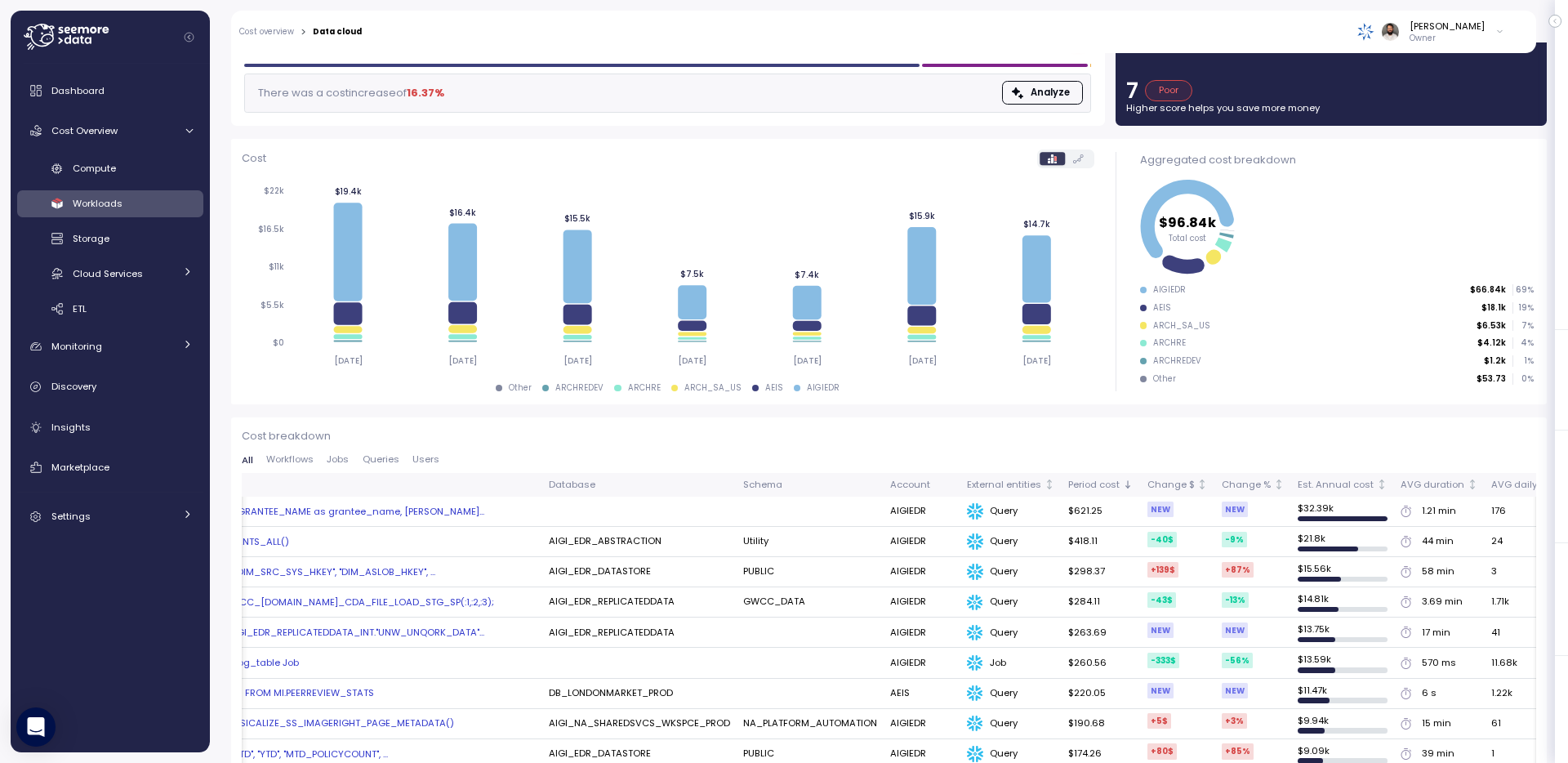
scroll to position [0, 0]
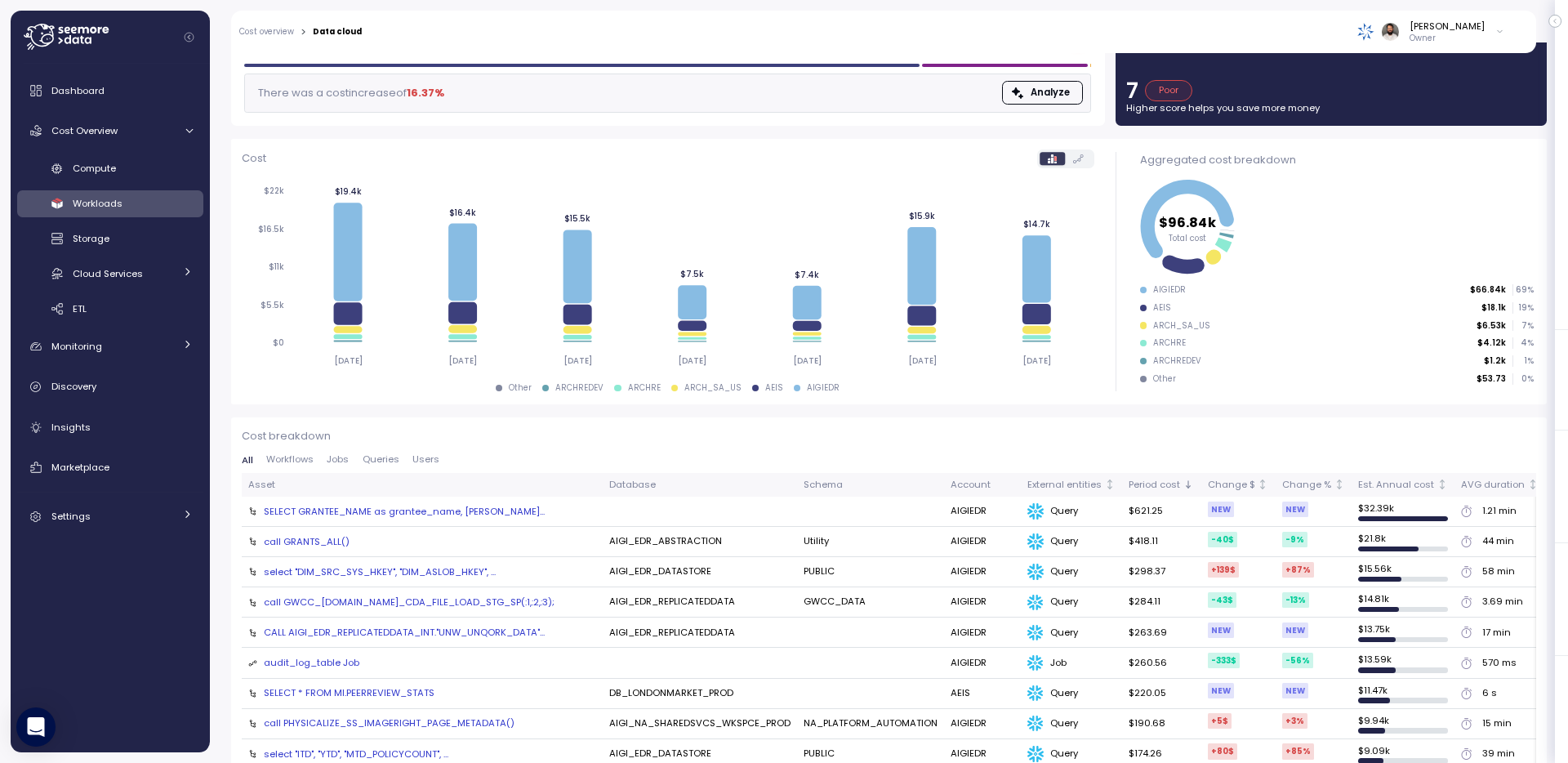
click at [416, 512] on div "SELECT GRANTEE_NAME as grantee_name, PRIVI..." at bounding box center [405, 511] width 281 height 13
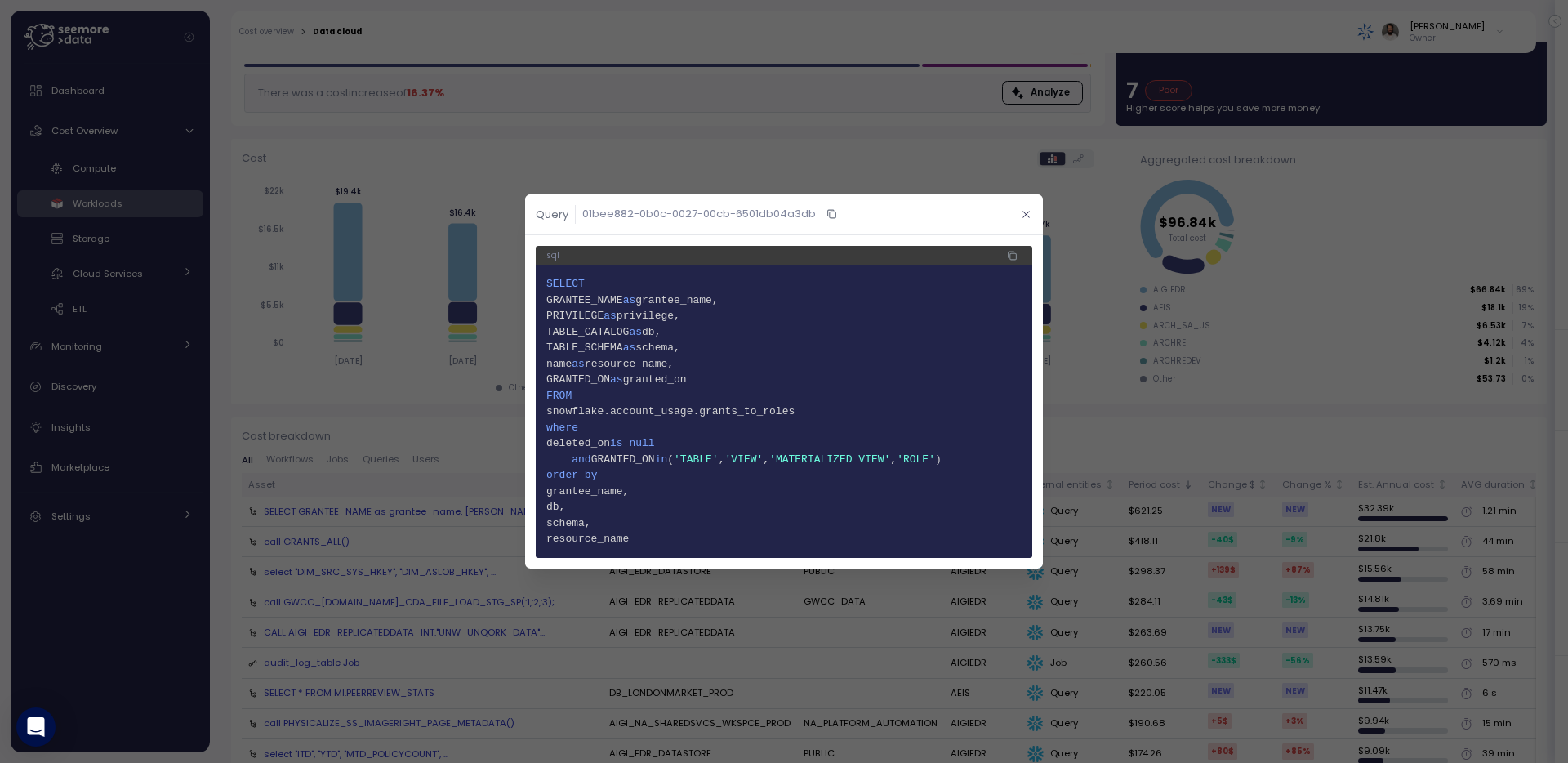
click at [1029, 208] on button "button" at bounding box center [1026, 214] width 18 height 18
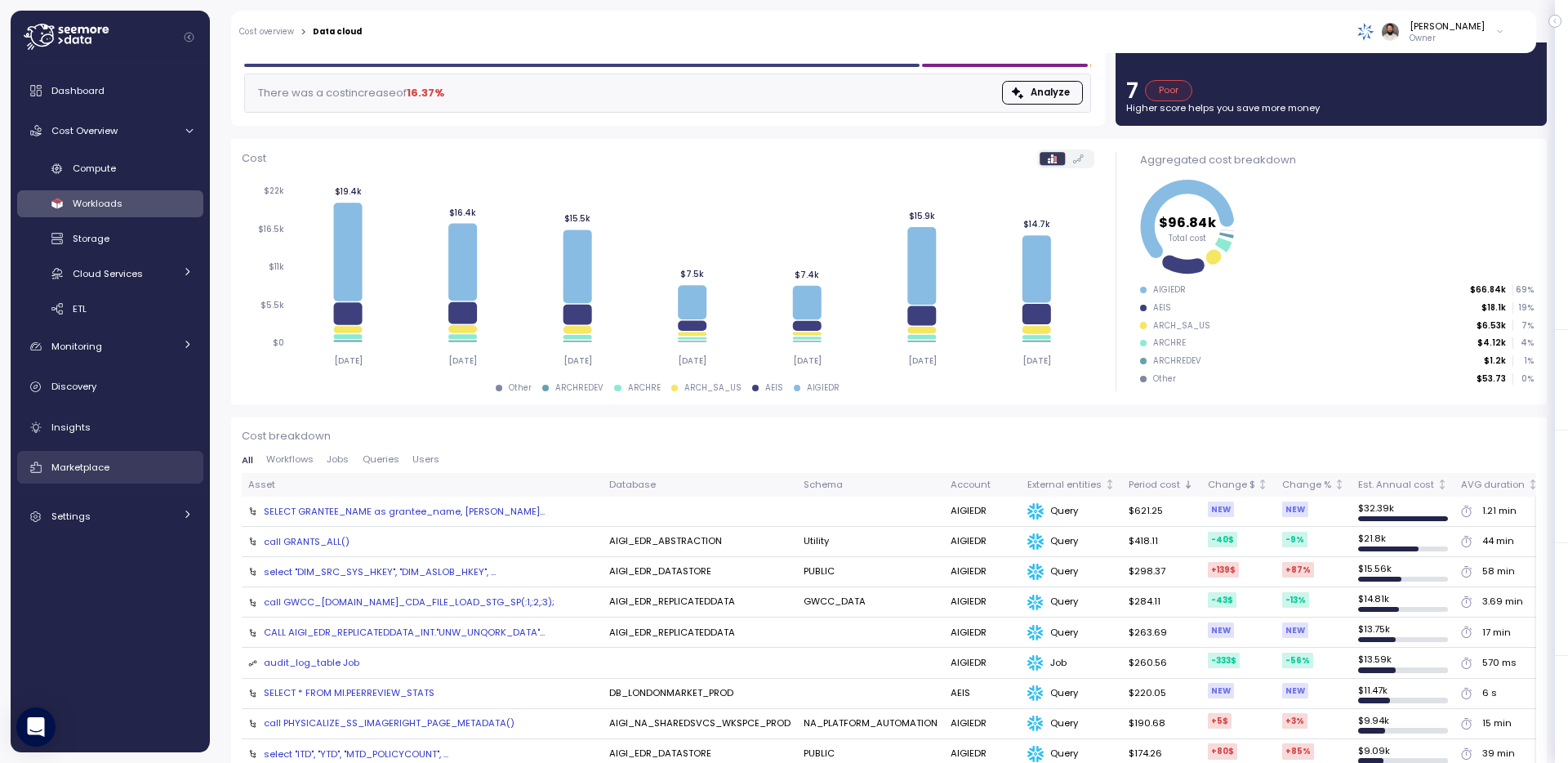
click at [151, 465] on div "Marketplace" at bounding box center [122, 467] width 141 height 17
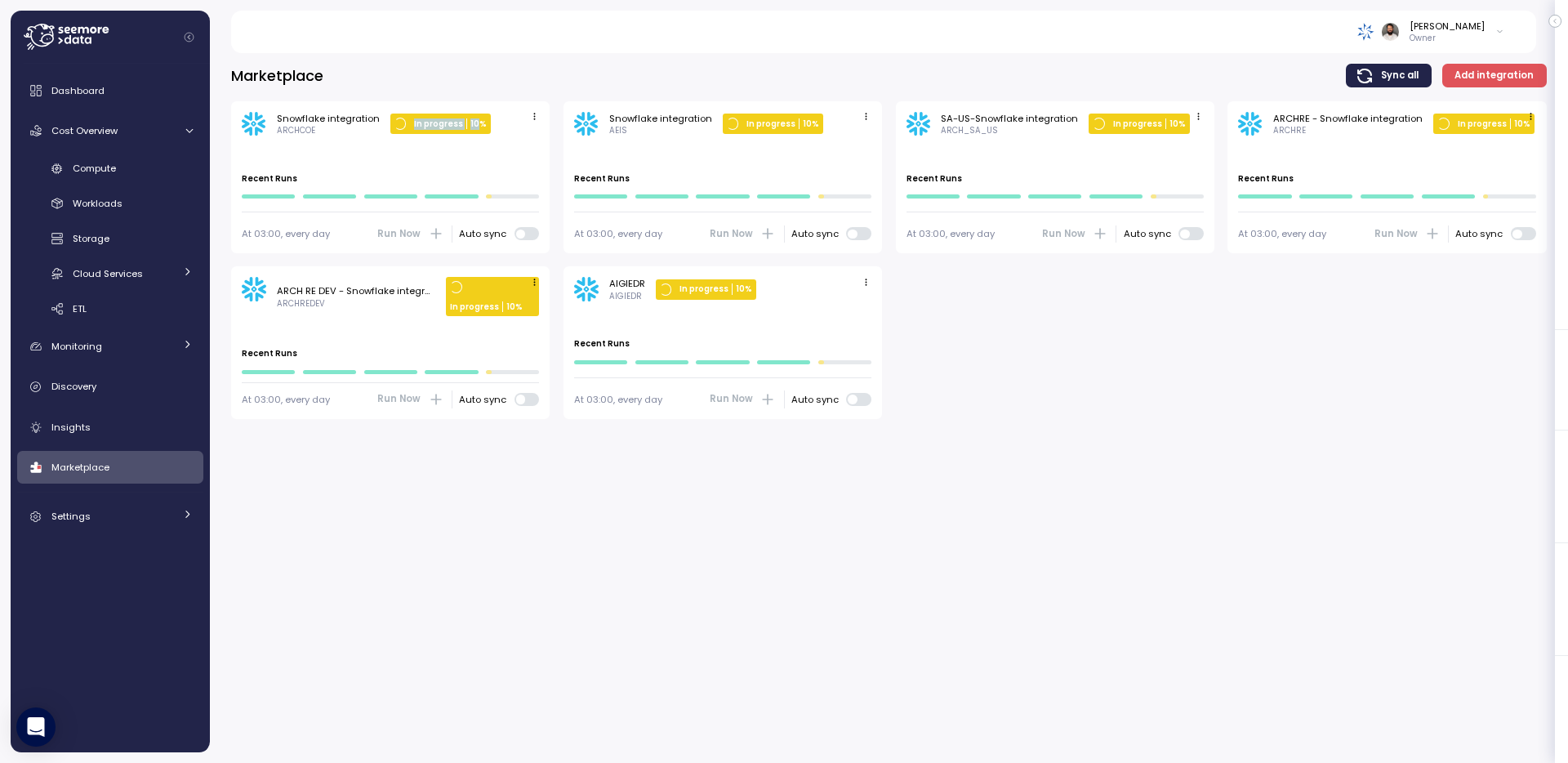
drag, startPoint x: 408, startPoint y: 125, endPoint x: 475, endPoint y: 125, distance: 67.0
click at [475, 125] on div "In progress 10 %" at bounding box center [441, 124] width 101 height 20
click at [545, 96] on div "Marketplace Sync all Add integration Snowflake integration ARCHCOE In progress …" at bounding box center [889, 240] width 1316 height 355
